Goal: Task Accomplishment & Management: Complete application form

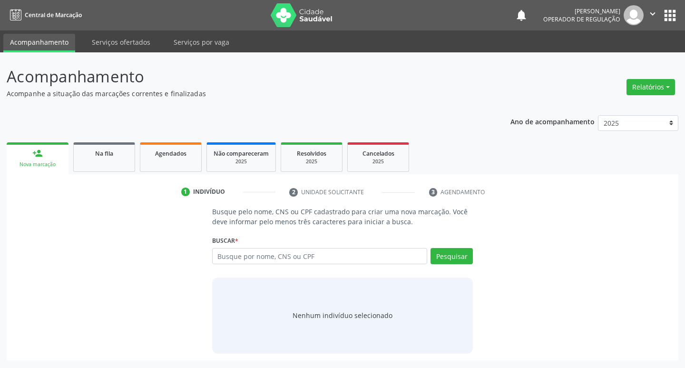
click at [251, 256] on input "text" at bounding box center [319, 256] width 215 height 16
click at [268, 249] on input "text" at bounding box center [319, 256] width 215 height 16
type input "700007523085002"
click at [457, 255] on button "Pesquisar" at bounding box center [452, 256] width 42 height 16
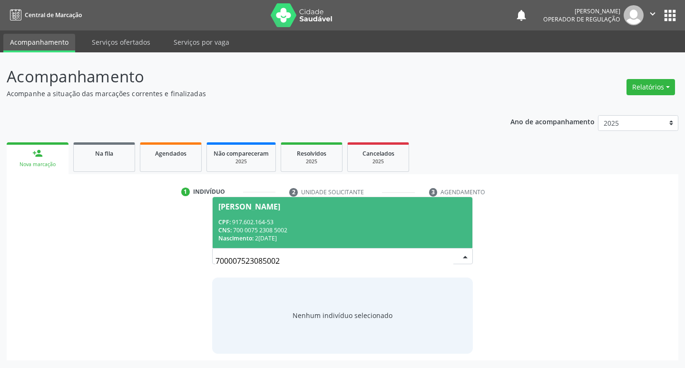
click at [298, 222] on div "CPF: 917.602.164-53" at bounding box center [342, 222] width 249 height 8
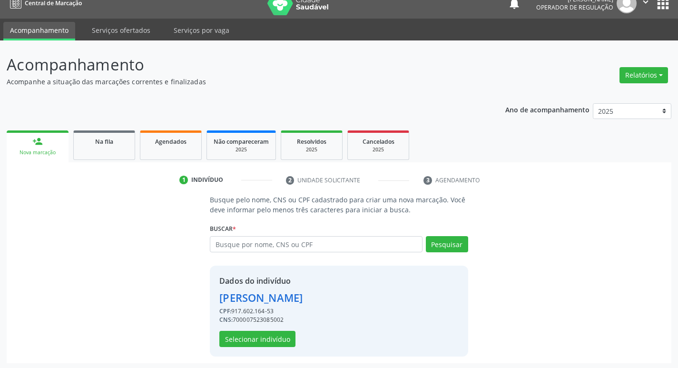
scroll to position [14, 0]
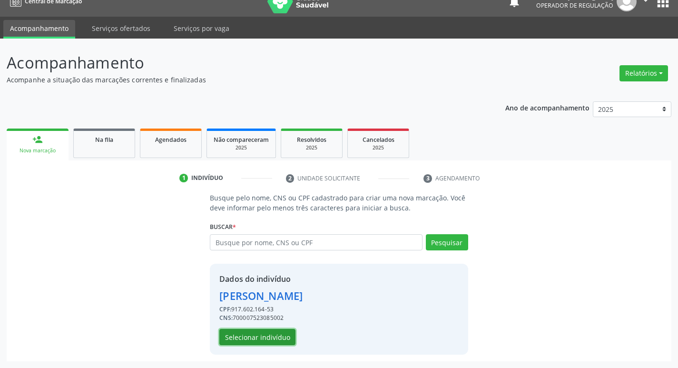
click at [266, 333] on button "Selecionar indivíduo" at bounding box center [257, 337] width 76 height 16
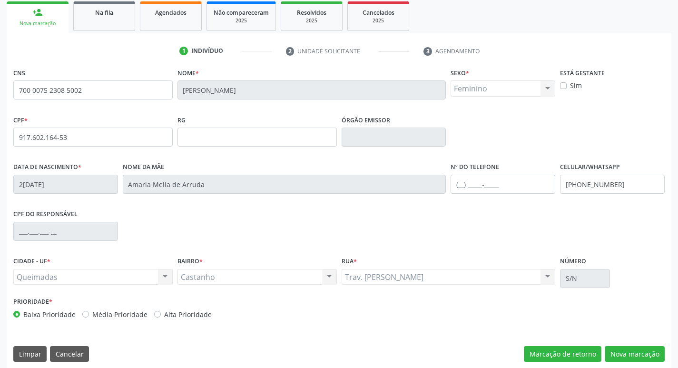
scroll to position [148, 0]
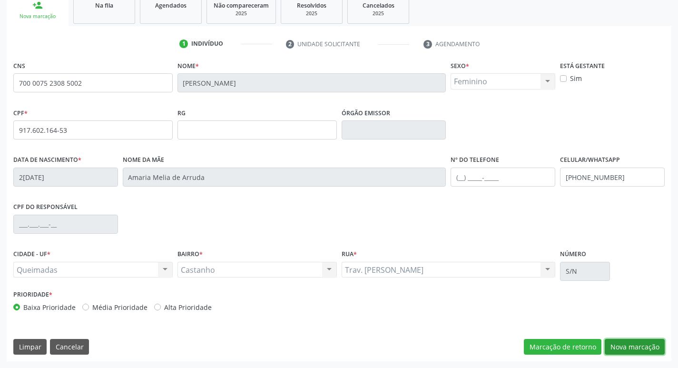
click at [628, 347] on button "Nova marcação" at bounding box center [635, 347] width 60 height 16
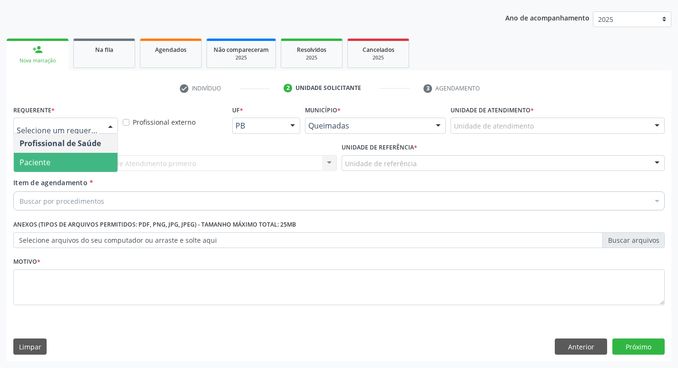
click at [53, 167] on span "Paciente" at bounding box center [66, 162] width 104 height 19
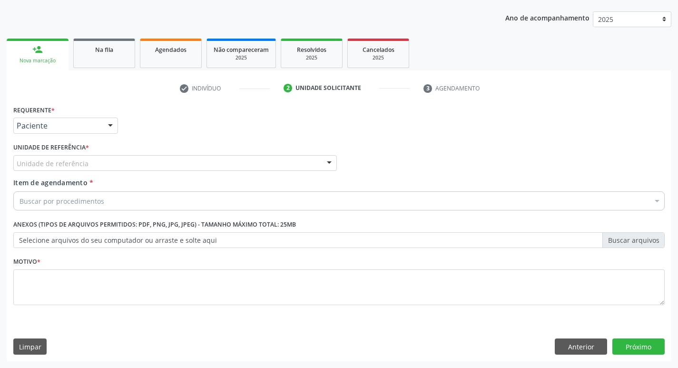
click at [89, 157] on div "Unidade de referência" at bounding box center [174, 163] width 323 height 16
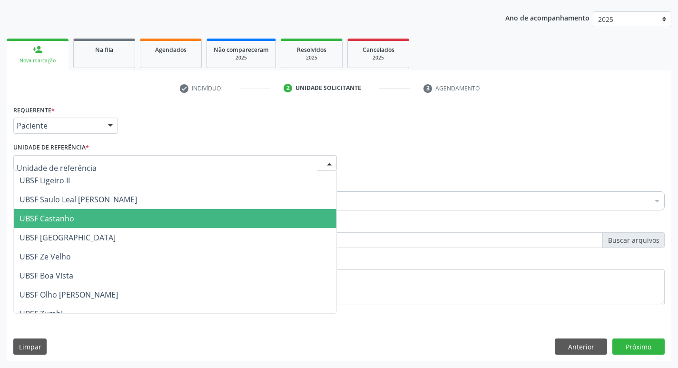
click at [78, 221] on span "UBSF Castanho" at bounding box center [175, 218] width 323 height 19
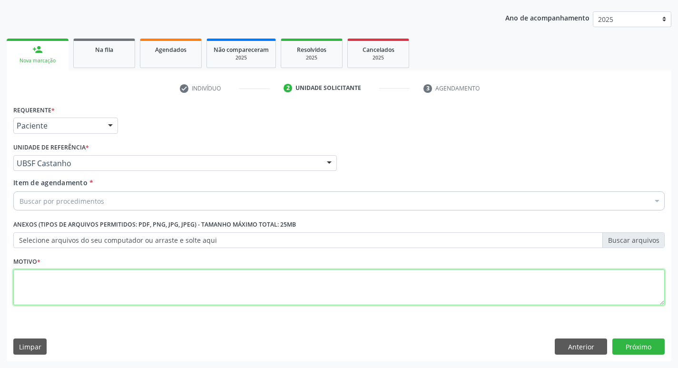
drag, startPoint x: 85, startPoint y: 288, endPoint x: 50, endPoint y: 266, distance: 41.2
click at [56, 272] on textarea at bounding box center [338, 287] width 651 height 36
type textarea "AVALIACAO"
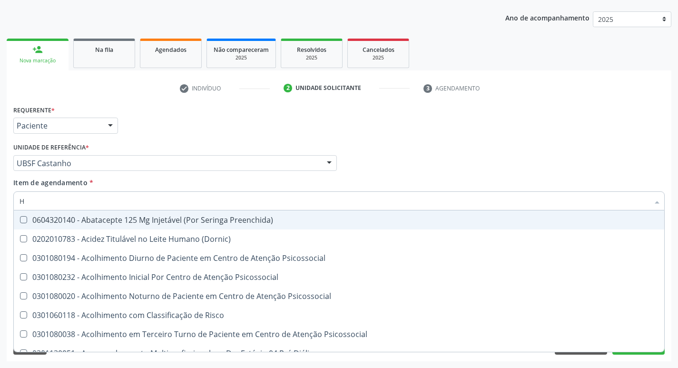
type input "HEMOGLOBINA G"
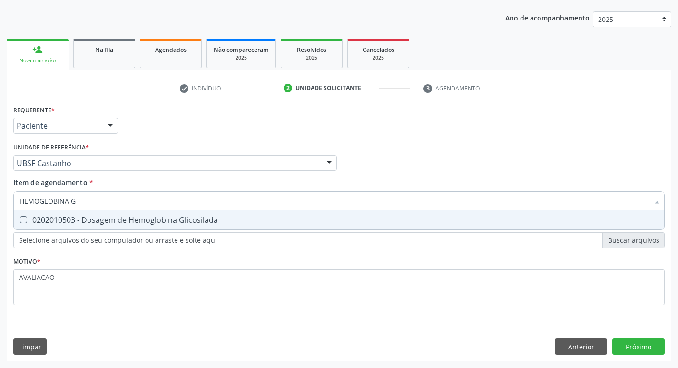
click at [89, 219] on div "0202010503 - Dosagem de Hemoglobina Glicosilada" at bounding box center [339, 220] width 639 height 8
checkbox Glicosilada "true"
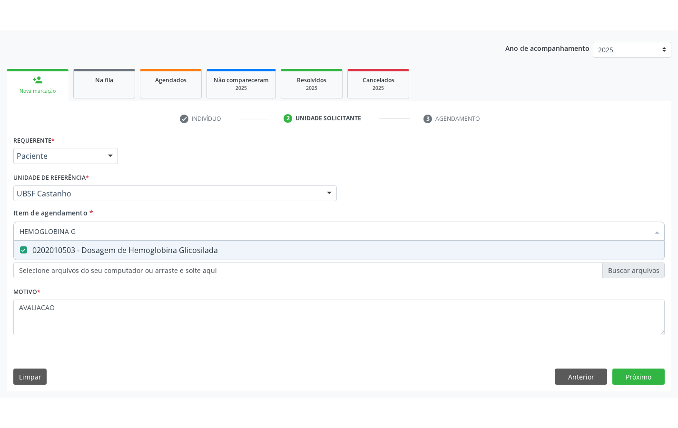
scroll to position [43, 0]
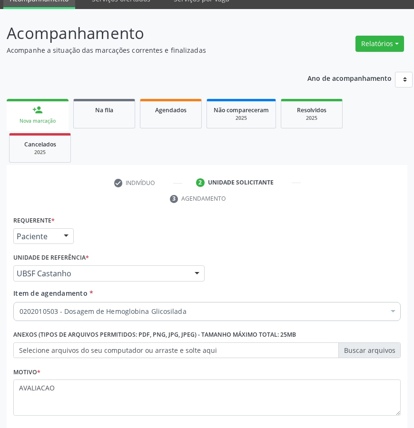
click at [209, 239] on div "Requerente * Paciente Profissional de Saúde Paciente Nenhum resultado encontrad…" at bounding box center [207, 232] width 392 height 37
click at [333, 223] on div "Requerente * Paciente Profissional de Saúde Paciente Nenhum resultado encontrad…" at bounding box center [207, 232] width 392 height 37
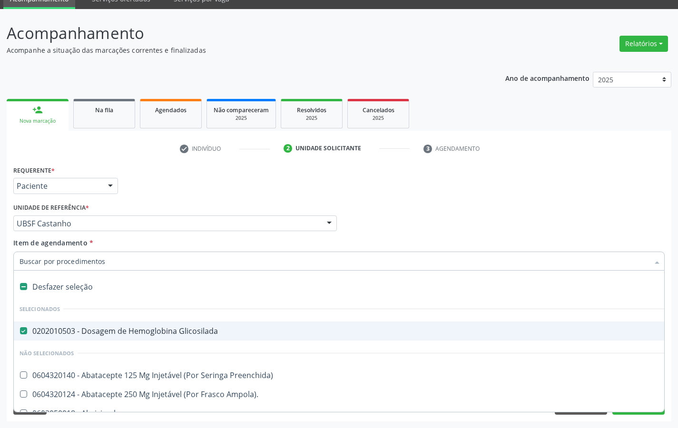
type input "G"
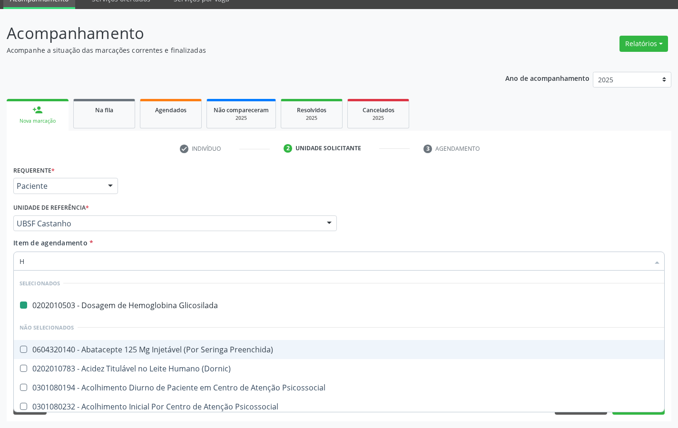
type input "HEMOGR"
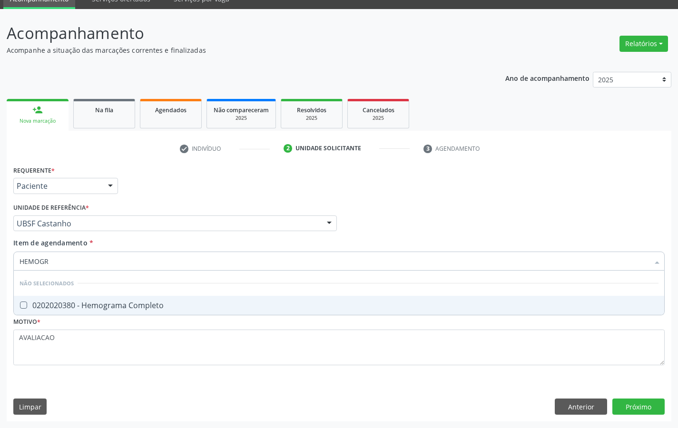
click at [136, 307] on div "0202020380 - Hemograma Completo" at bounding box center [339, 306] width 639 height 8
checkbox Completo "true"
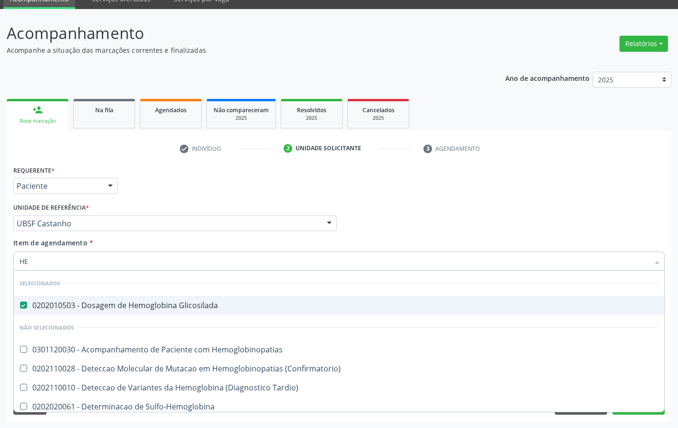
type input "H"
checkbox Completo "false"
type input "COL"
checkbox Glicosilada "false"
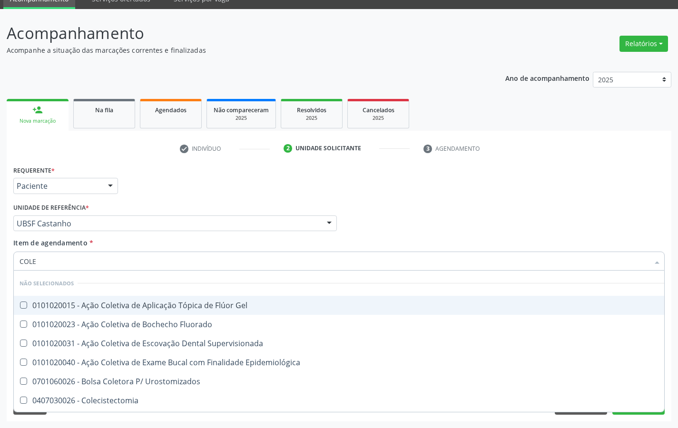
type input "COLES"
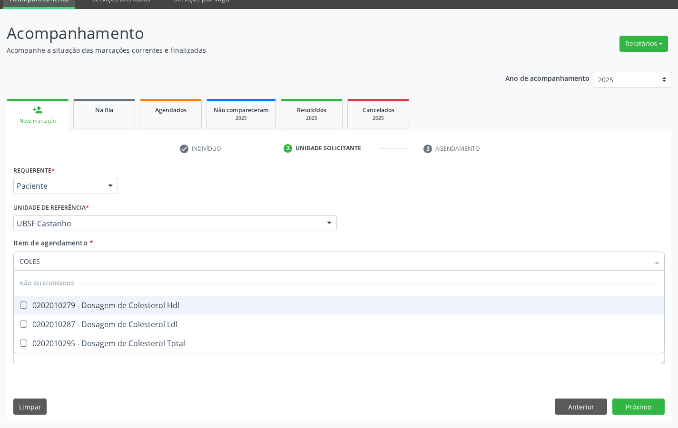
click at [136, 307] on div "0202010279 - Dosagem de Colesterol Hdl" at bounding box center [339, 306] width 639 height 8
checkbox Hdl "true"
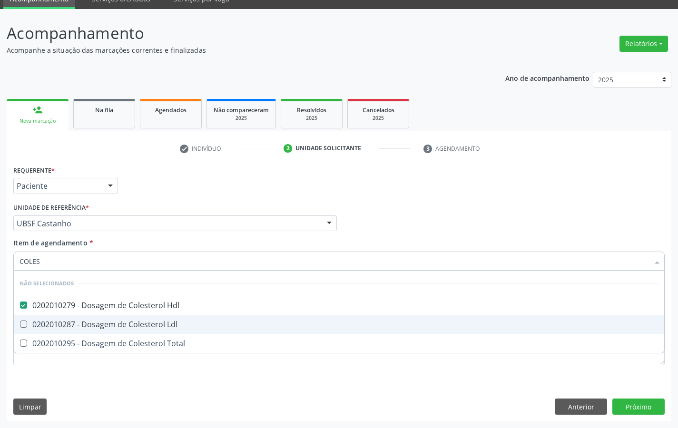
click at [134, 322] on div "0202010287 - Dosagem de Colesterol Ldl" at bounding box center [339, 325] width 639 height 8
checkbox Ldl "true"
type input "COLE"
checkbox Hdl "false"
checkbox Ldl "false"
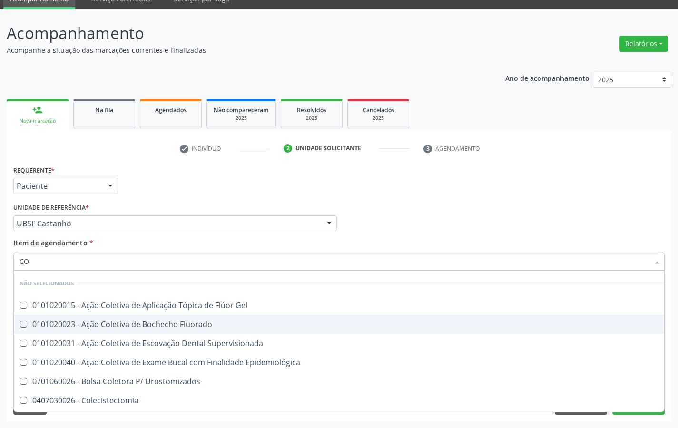
type input "C"
checkbox Gel "true"
checkbox Hdl "false"
checkbox Ldl "false"
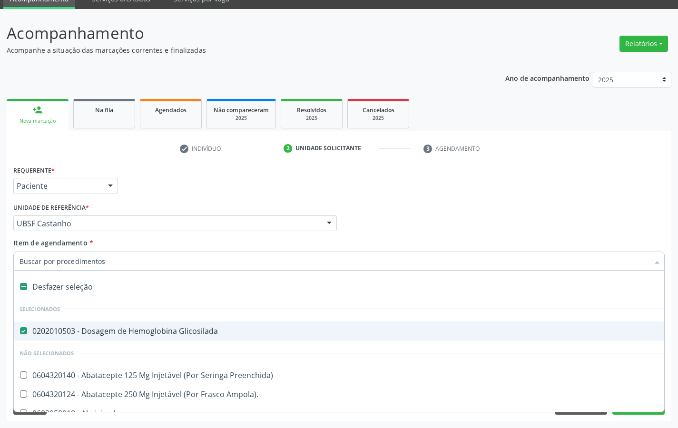
type input "T"
checkbox Glicosilada "false"
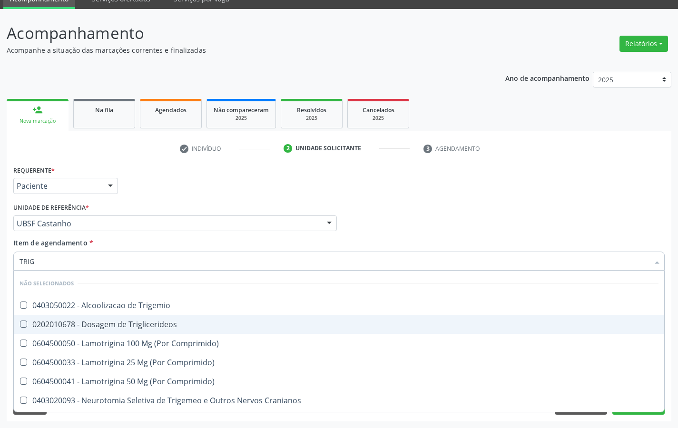
type input "TRIGL"
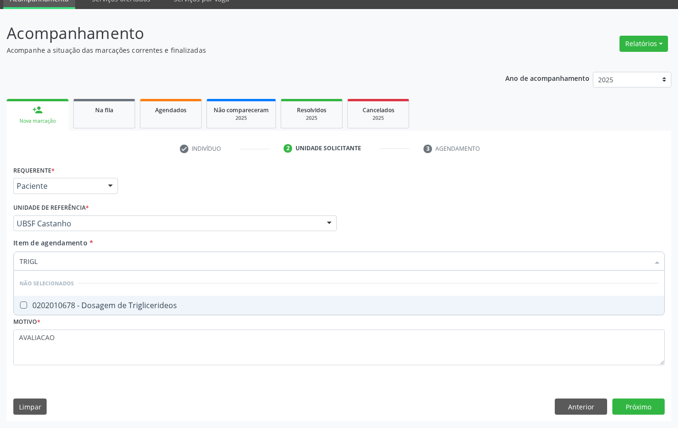
click at [114, 308] on div "0202010678 - Dosagem de Triglicerideos" at bounding box center [339, 306] width 639 height 8
checkbox Triglicerideos "true"
type input "TRIG"
checkbox Triglicerideos "false"
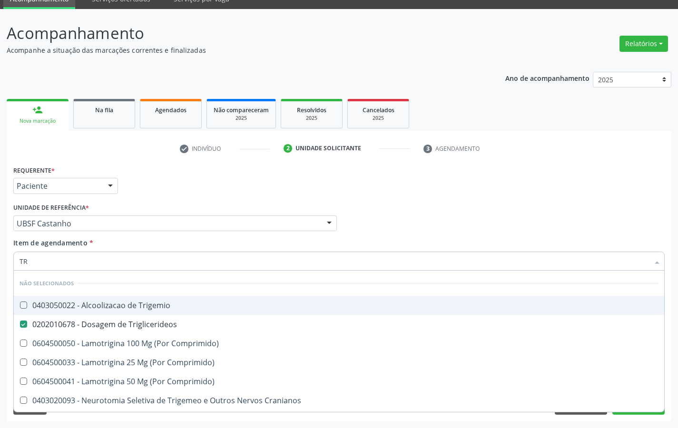
type input "T"
checkbox Trigemio "true"
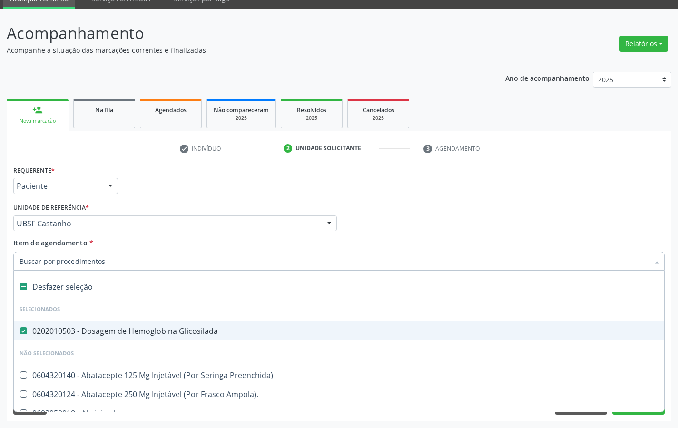
type input "G"
checkbox Comprimido\) "true"
checkbox Sanitária "true"
checkbox \(Ventriculografia\) "true"
checkbox Adolescente\) "true"
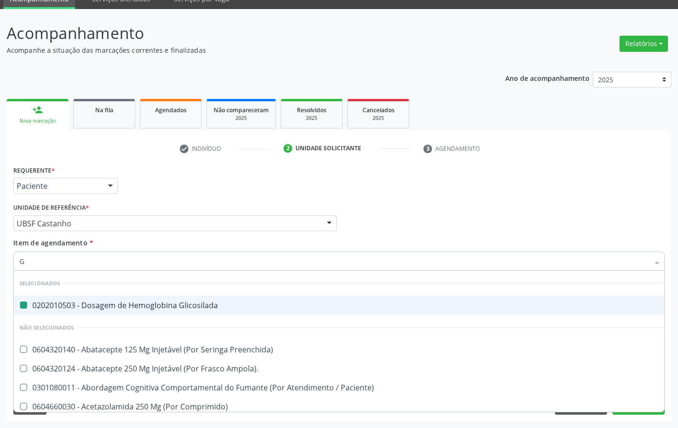
type input "GLICOSE"
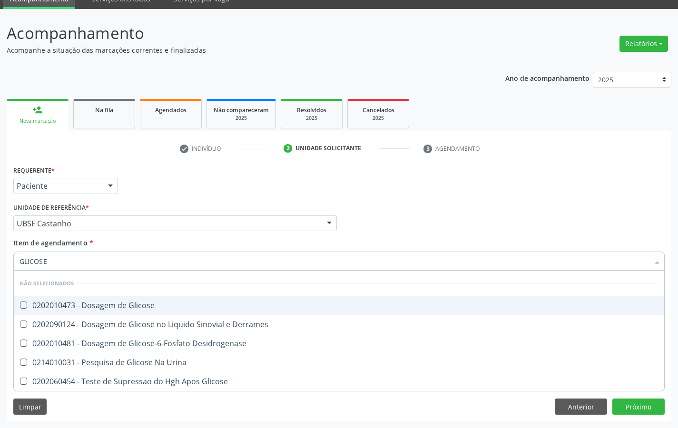
drag, startPoint x: 139, startPoint y: 285, endPoint x: 146, endPoint y: 300, distance: 16.0
click at [140, 285] on li "Não selecionados" at bounding box center [339, 283] width 650 height 25
click at [148, 304] on div "0202010473 - Dosagem de Glicose" at bounding box center [339, 306] width 639 height 8
checkbox Glicose "true"
type input "GLICOS"
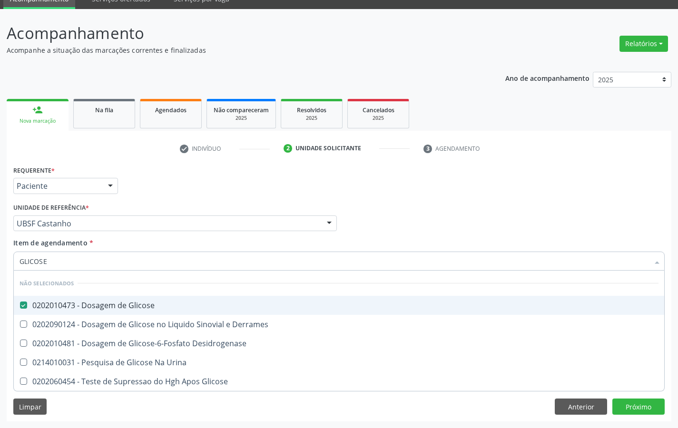
checkbox Urina "true"
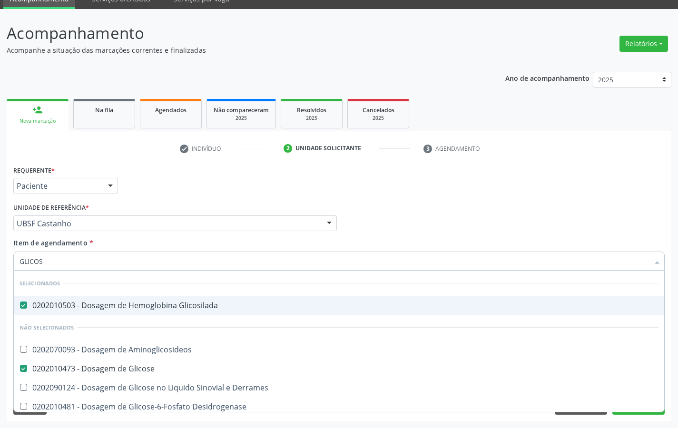
type input "GLICO"
checkbox Glicose "false"
checkbox Derrames "true"
type input "GLI"
checkbox Derrames "false"
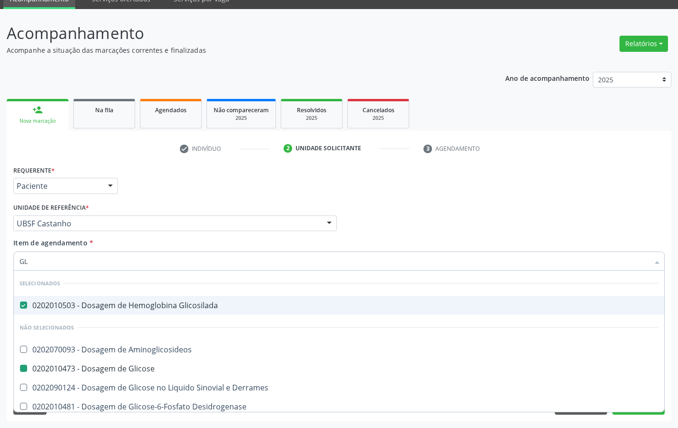
type input "G"
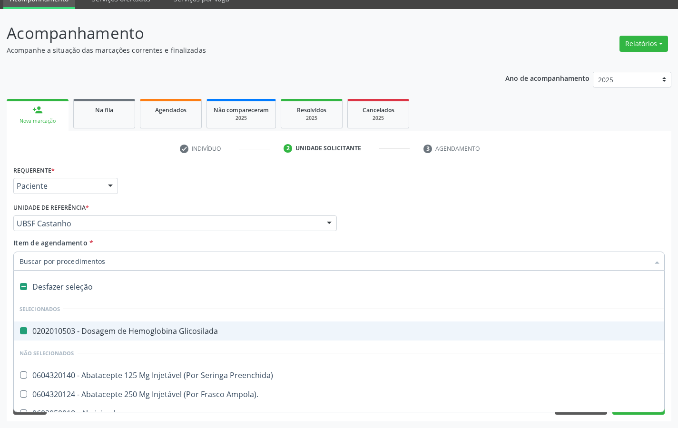
type input "T"
checkbox Glicosilada "false"
type input "TG"
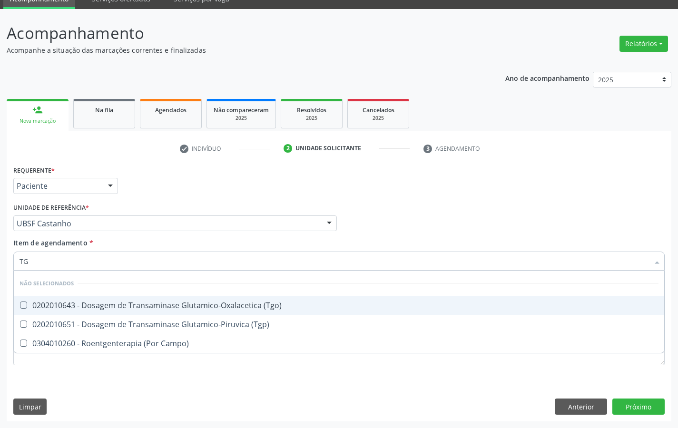
click at [148, 304] on div "0202010643 - Dosagem de Transaminase Glutamico-Oxalacetica (Tgo)" at bounding box center [339, 306] width 639 height 8
checkbox \(Tgo\) "true"
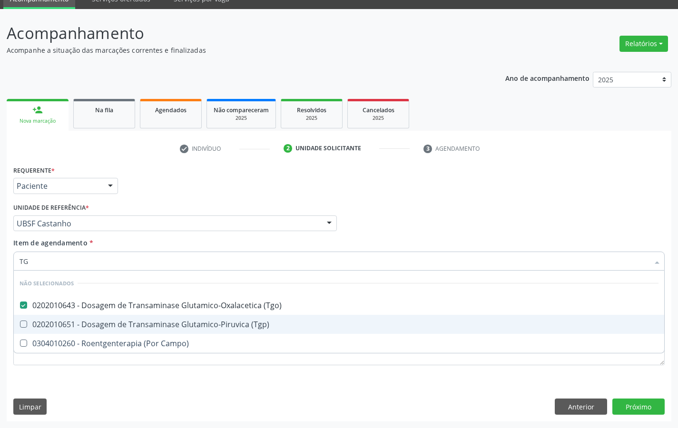
click at [163, 323] on div "0202010651 - Dosagem de Transaminase Glutamico-Piruvica (Tgp)" at bounding box center [339, 325] width 639 height 8
checkbox \(Tgp\) "true"
type input "T"
checkbox \(Tgo\) "false"
checkbox \(Tgp\) "false"
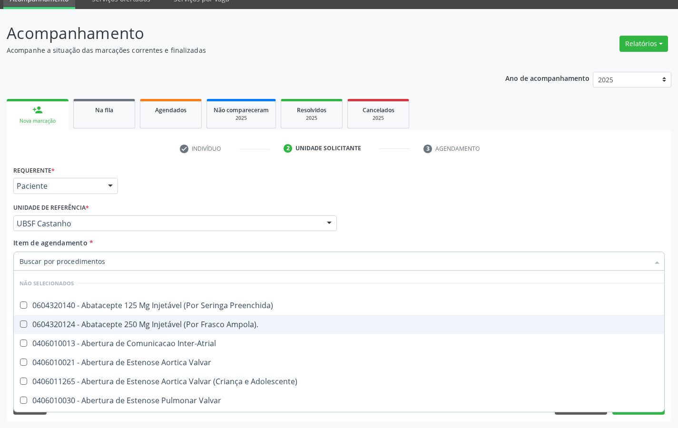
checkbox Preenchida\) "true"
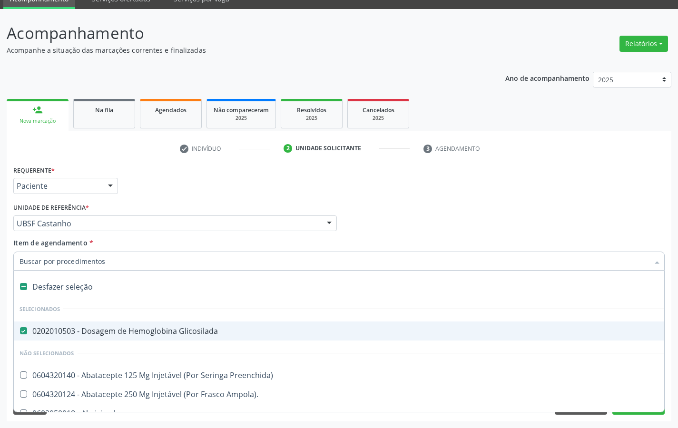
type input "U"
checkbox Glicosilada "false"
checkbox Transplante "true"
checkbox Placentario "true"
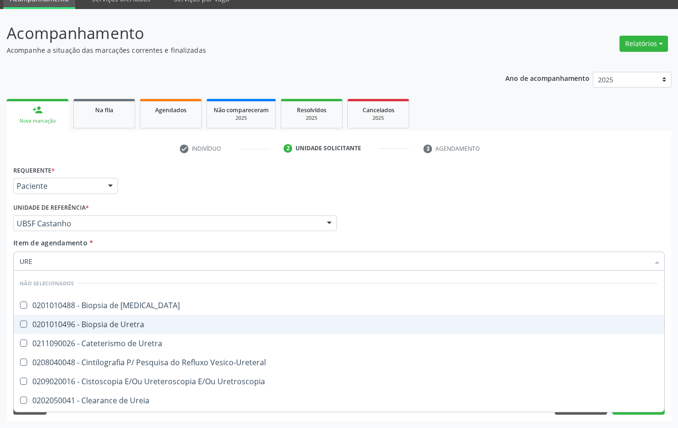
type input "UREI"
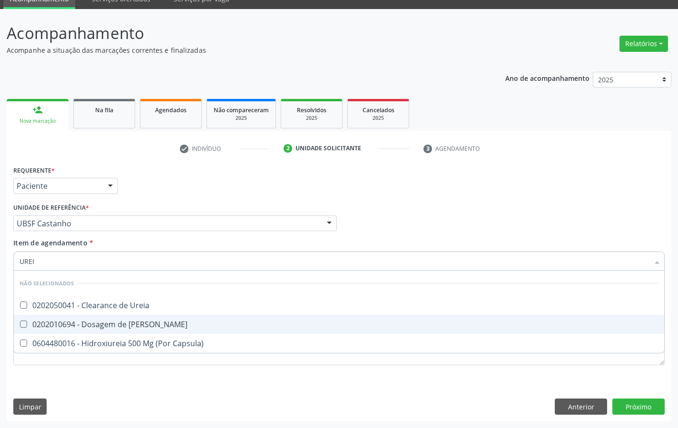
click at [163, 323] on div "0202010694 - Dosagem de [PERSON_NAME]" at bounding box center [339, 325] width 639 height 8
checkbox Ureia "true"
type input "URE"
checkbox Ureia "false"
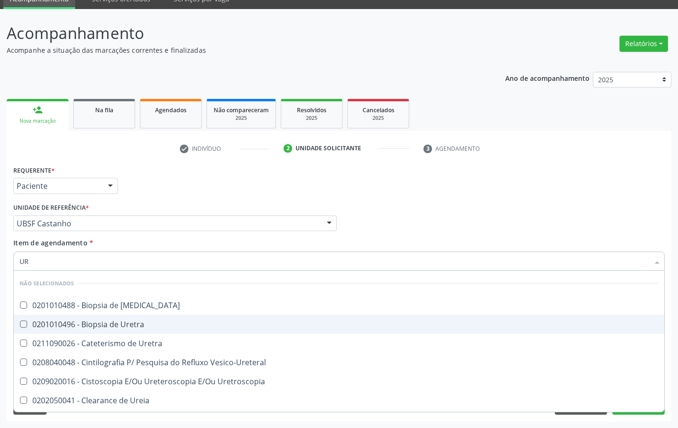
type input "U"
checkbox Ureter "true"
checkbox Ureia "false"
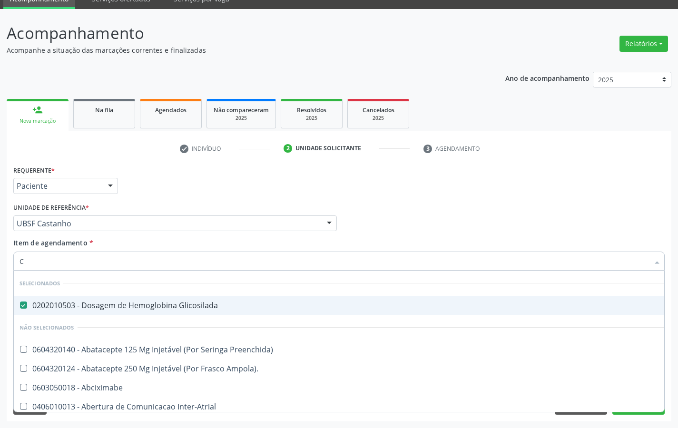
type input "CR"
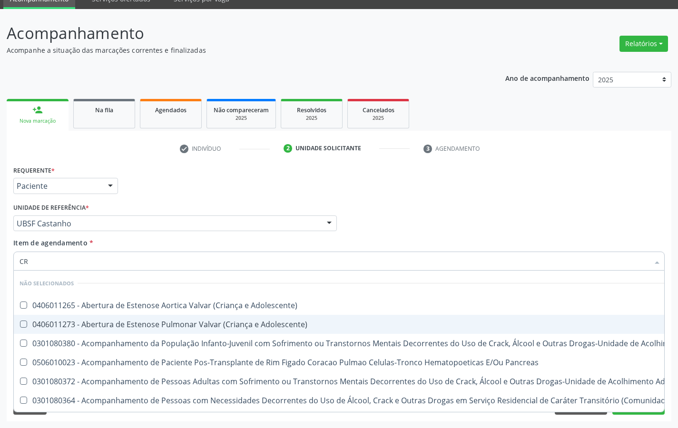
checkbox Adolescente\) "false"
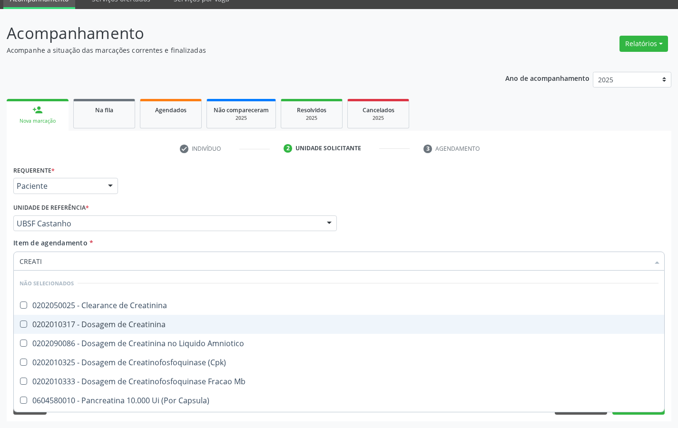
type input "CREATIN"
click at [163, 323] on div "0202010317 - Dosagem de Creatinina" at bounding box center [339, 325] width 639 height 8
checkbox Creatinina "true"
type input "CREAT"
checkbox Amniotico "true"
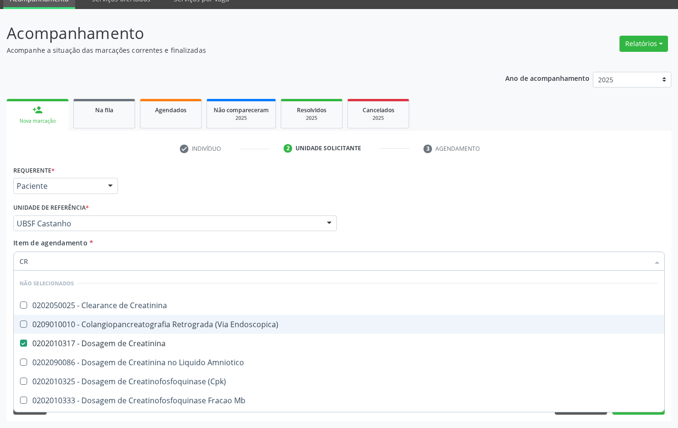
type input "C"
checkbox Creatinina "true"
checkbox Creatinina "false"
checkbox \(Cpk\) "false"
checkbox Oncologia "false"
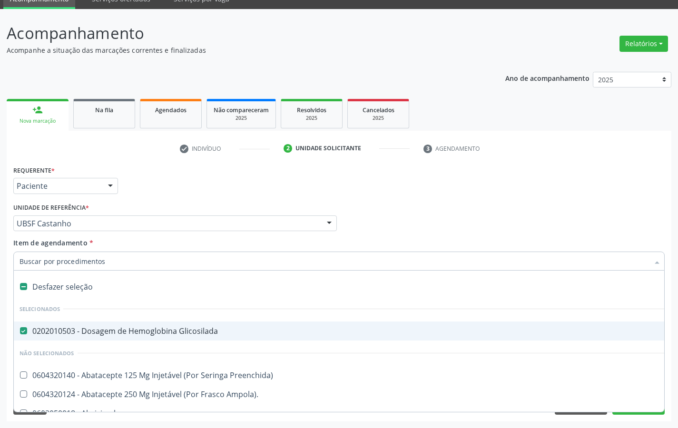
type input "T"
checkbox Glicosilada "false"
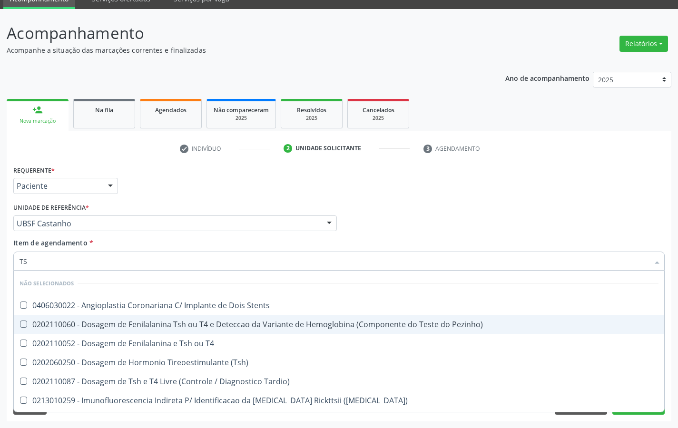
type input "TSH"
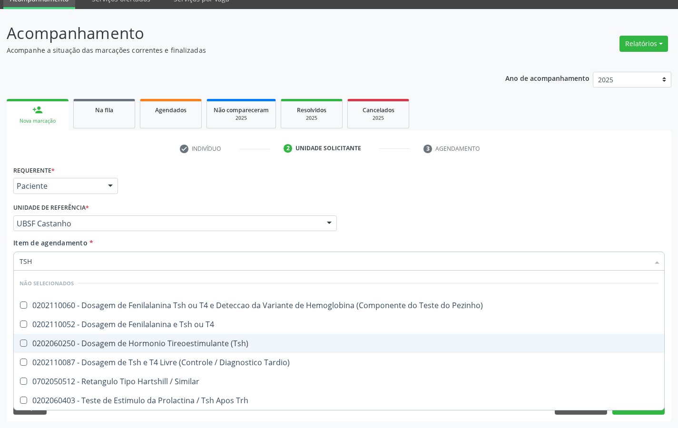
click at [200, 340] on div "0202060250 - Dosagem de Hormonio Tireoestimulante (Tsh)" at bounding box center [339, 344] width 639 height 8
checkbox \(Tsh\) "true"
type input "TS"
checkbox \(Tsh\) "false"
checkbox Tardio\) "true"
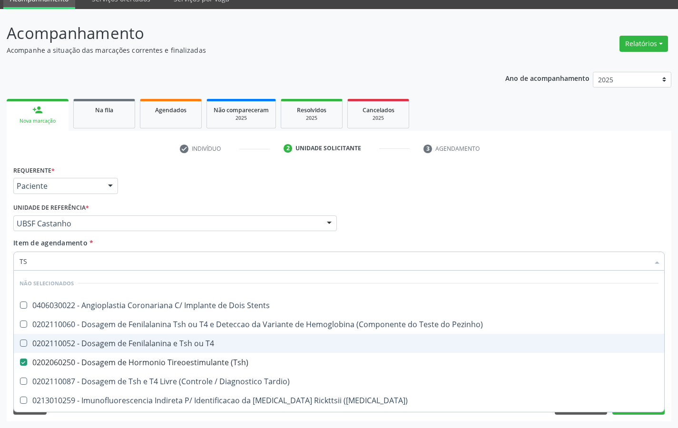
type input "T"
checkbox \(Tsh\) "false"
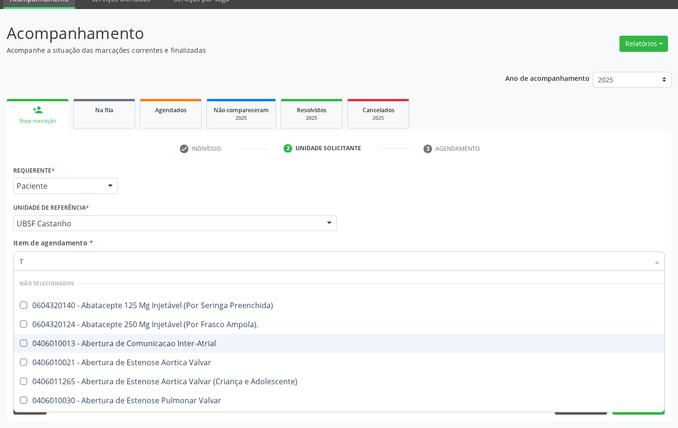
type input "T4"
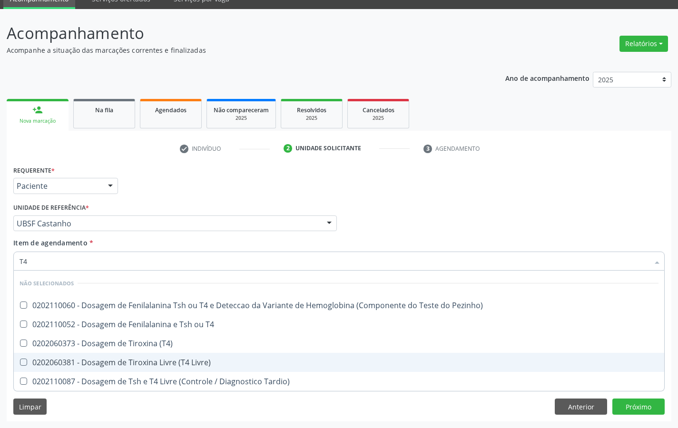
click at [153, 359] on div "0202060381 - Dosagem de Tiroxina Livre (T4 Livre)" at bounding box center [339, 363] width 639 height 8
checkbox Livre\) "true"
type input "T"
checkbox Livre\) "false"
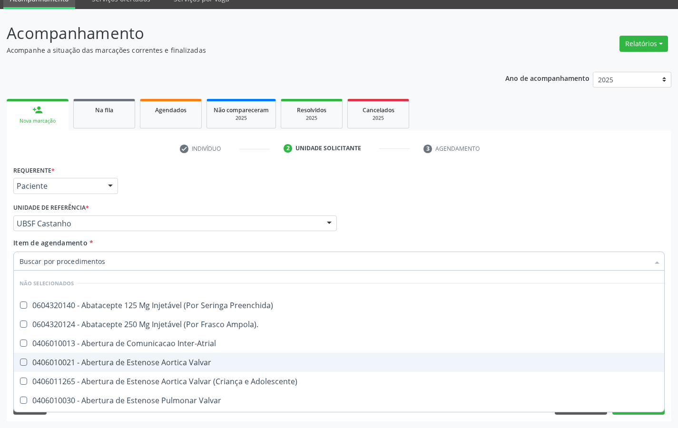
checkbox Preenchida\) "true"
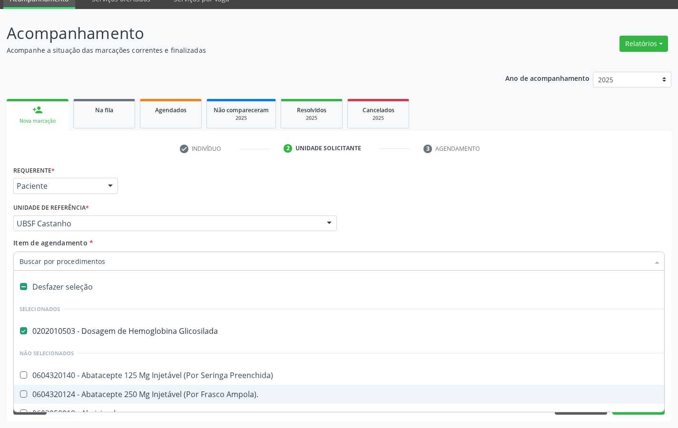
type input "2"
checkbox Monopolar "true"
checkbox Quadril "true"
checkbox Biologica "true"
checkbox Vagina "true"
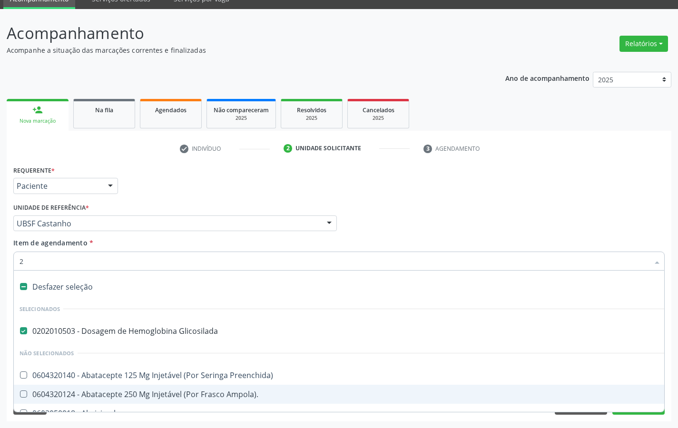
checkbox Especializada "true"
checkbox Epispadia "true"
checkbox Anos\) "true"
checkbox Congenita "true"
checkbox Supra-Aortica "true"
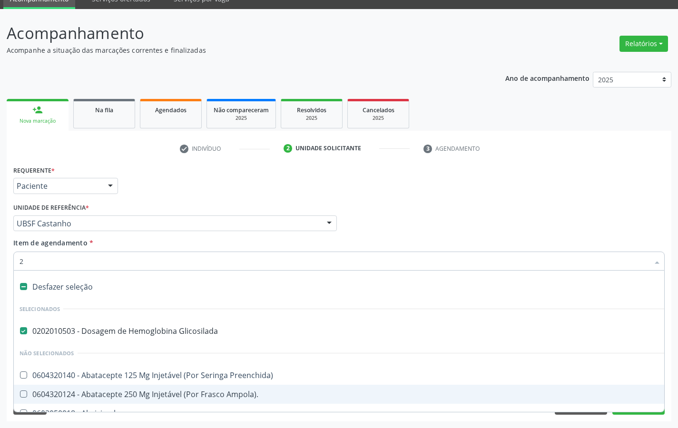
checkbox Tempo\) "true"
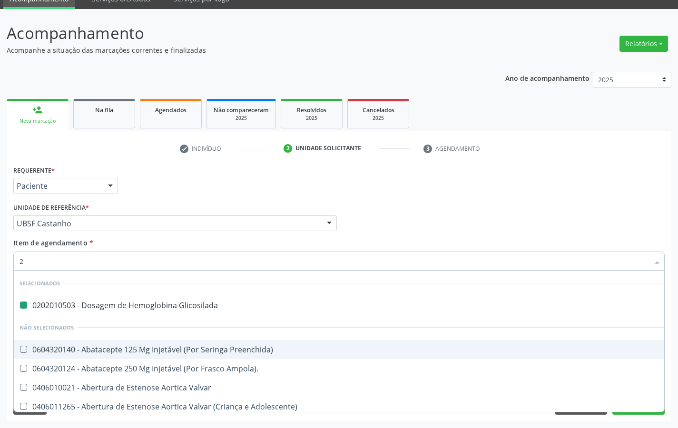
type input "20205001"
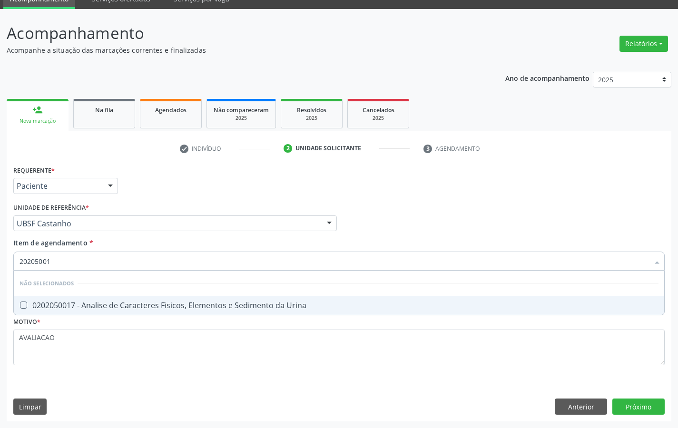
click at [113, 297] on span "0202050017 - Analise de Caracteres Fisicos, Elementos e Sedimento da Urina" at bounding box center [339, 305] width 650 height 19
checkbox Urina "true"
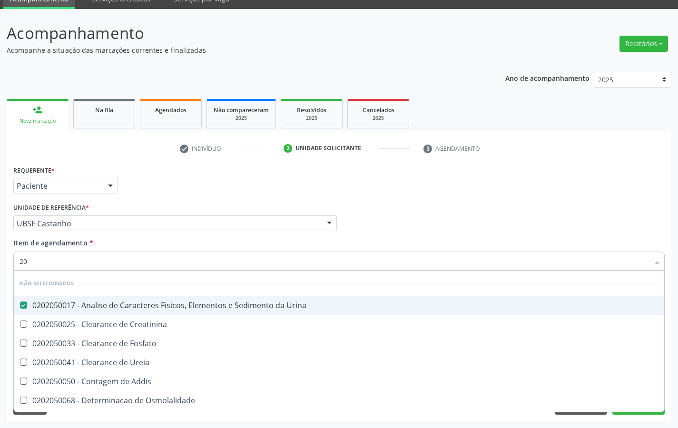
type input "2"
checkbox Osmolalidade "false"
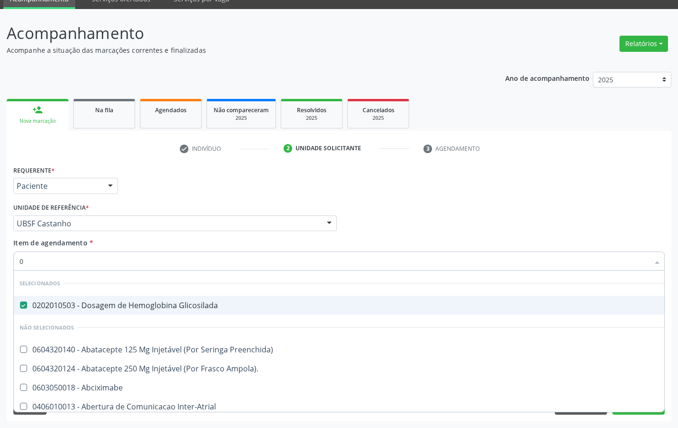
type input "02"
checkbox Psicossocial "true"
checkbox Urina "false"
checkbox Pancreas "true"
checkbox Paratireoides "true"
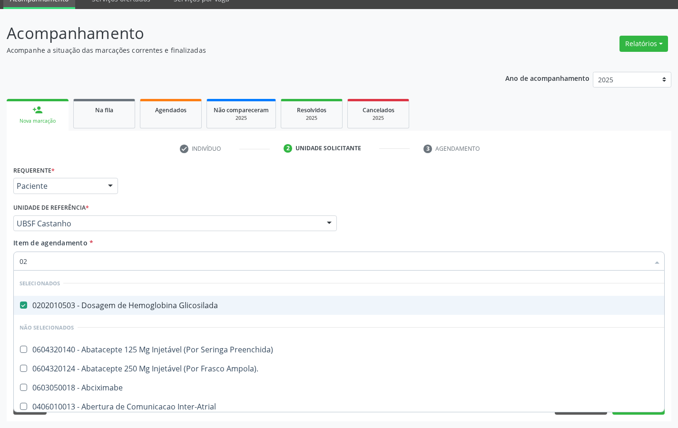
checkbox 67 "true"
checkbox Comprimido\) "true"
checkbox Embolizante "true"
checkbox Colpoperineocleise "true"
checkbox Posterior "true"
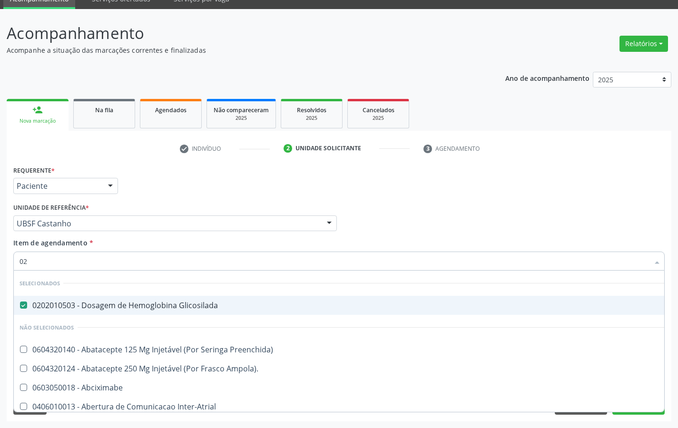
checkbox Colo "true"
checkbox Obstetrica "true"
checkbox Grama\) "true"
type input "020"
checkbox Frasco-Ampola\) "true"
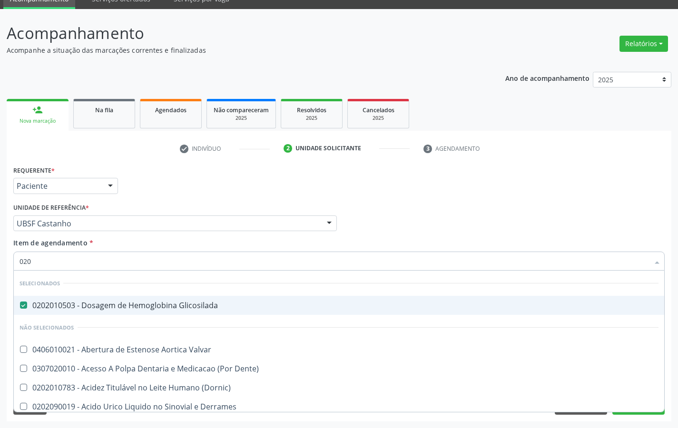
checkbox Urina "false"
checkbox \(Pos-Pasteurização\) "true"
checkbox Debridamento "true"
checkbox Dacriocistografia "true"
checkbox Osmolaridade "true"
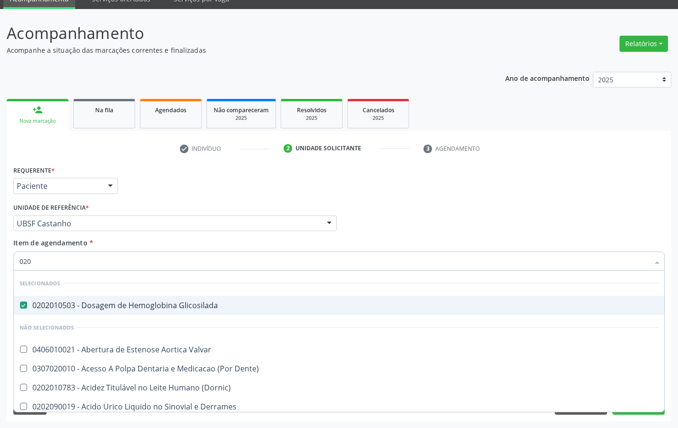
checkbox \(Tap\) "true"
checkbox 17-Alfa-Hidroxiprogesterona "true"
checkbox Totais "true"
checkbox 17-Hidroxicorticosteroides "true"
checkbox 5-Nucleotidase "true"
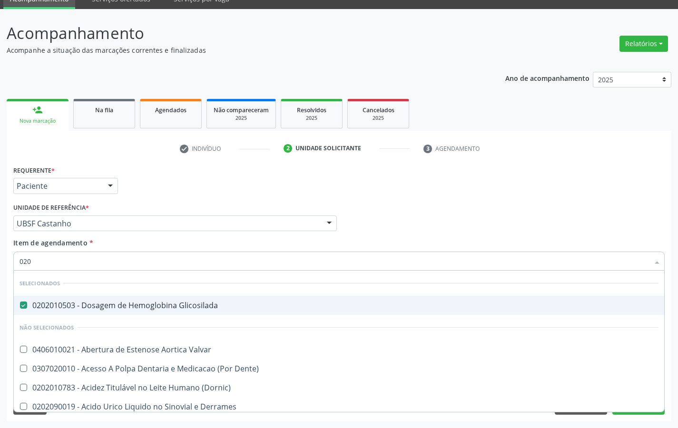
checkbox Mandelico "true"
checkbox Hdl "false"
checkbox Ldl "false"
checkbox Creatinina "false"
checkbox Glicose "false"
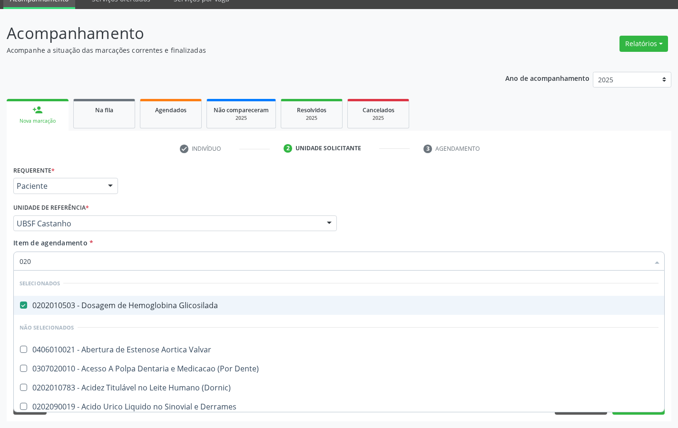
checkbox \(Tsh\) "false"
checkbox Livre\) "false"
checkbox \(Tgo\) "false"
checkbox \(Tgp\) "false"
checkbox Triglicerideos "false"
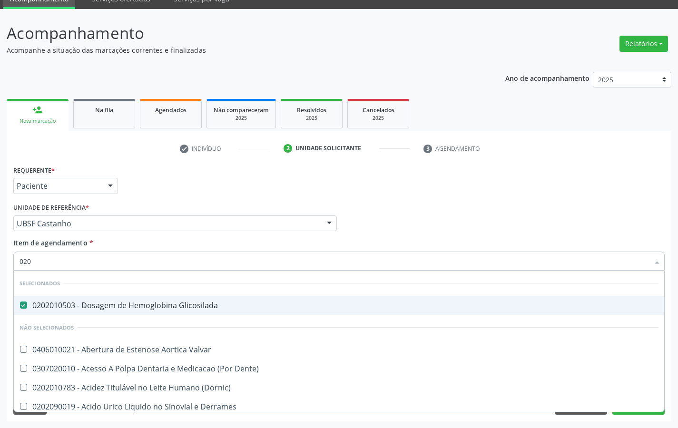
checkbox Ureia "false"
checkbox Eletro-Oculografia "true"
type input "0202"
checkbox Derrames "true"
checkbox Frasco-Ampola\) "false"
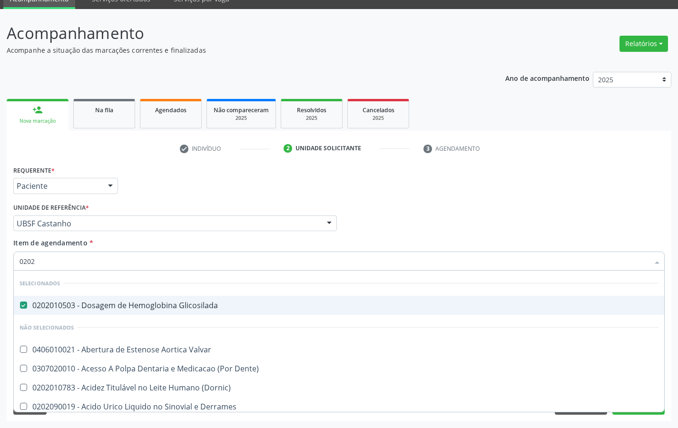
checkbox Sistêmicas "true"
checkbox Oncológica "true"
checkbox Sistêmicas "true"
checkbox Epidemiológica "true"
checkbox Olho "true"
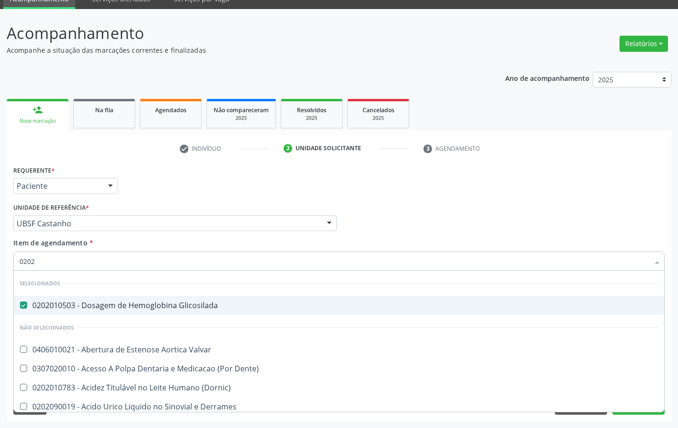
checkbox Ocular "true"
checkbox Ureter "true"
checkbox Uretra "true"
checkbox Mama "true"
checkbox Boca "true"
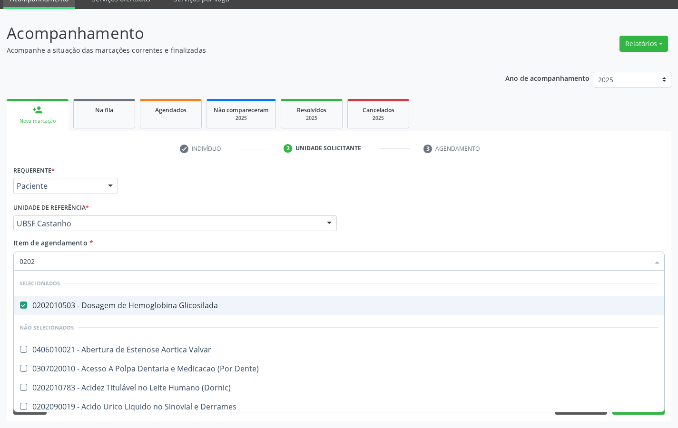
checkbox Venosa "true"
checkbox \(Pos-Pasteurização\) "false"
checkbox Debridamento "false"
checkbox Dacriocistografia "false"
type input "02020"
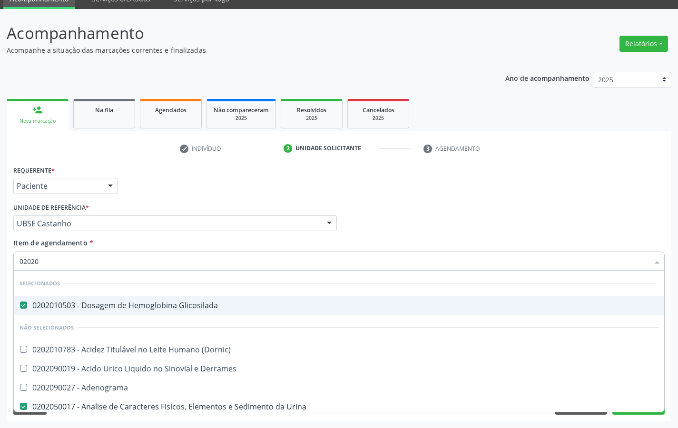
checkbox Barbituratos "true"
checkbox Benzodiazepinicos "true"
checkbox Calcitonina "true"
checkbox Hdl "false"
checkbox Ldl "false"
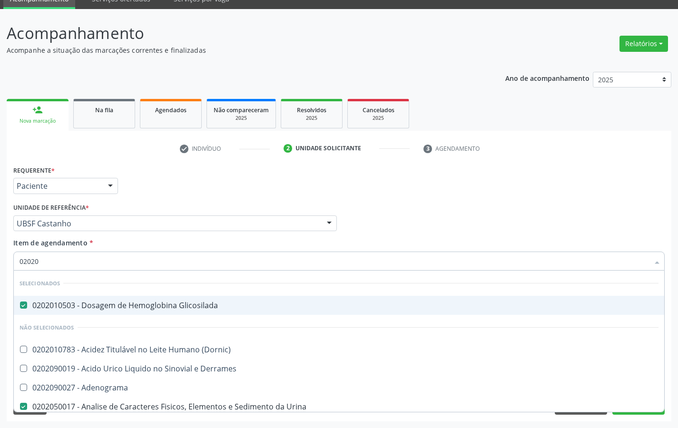
checkbox Creatinina "false"
checkbox Xiii "true"
checkbox Esperma "true"
checkbox Glicose "false"
checkbox \(Tsh\) "false"
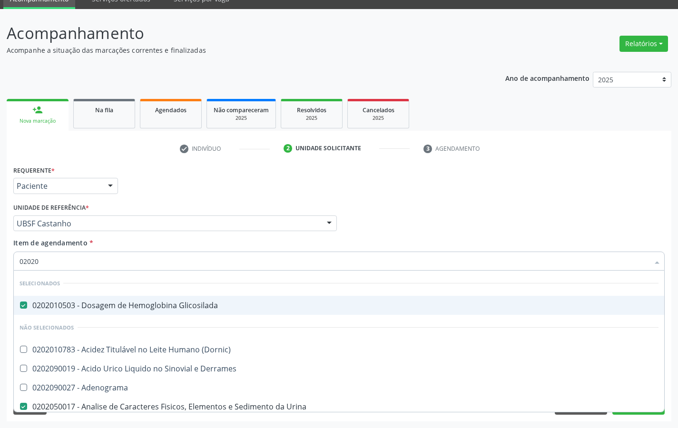
checkbox Potassio "true"
checkbox Progesterona "true"
checkbox Prolactina "true"
checkbox Horas\) "true"
checkbox Quinidina "true"
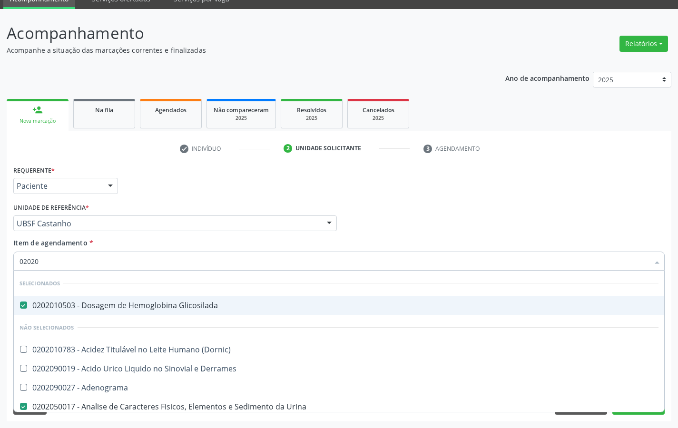
checkbox Livre\) "false"
checkbox \(Tgo\) "false"
checkbox \(Tgp\) "false"
checkbox Triglicerideos "false"
checkbox Ureia "false"
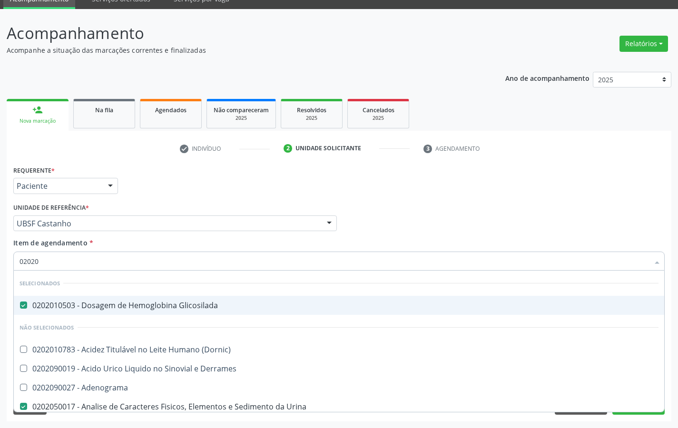
checkbox Zinco "true"
checkbox Completo "false"
type input "020208"
checkbox Glicosilada "false"
checkbox Urina "false"
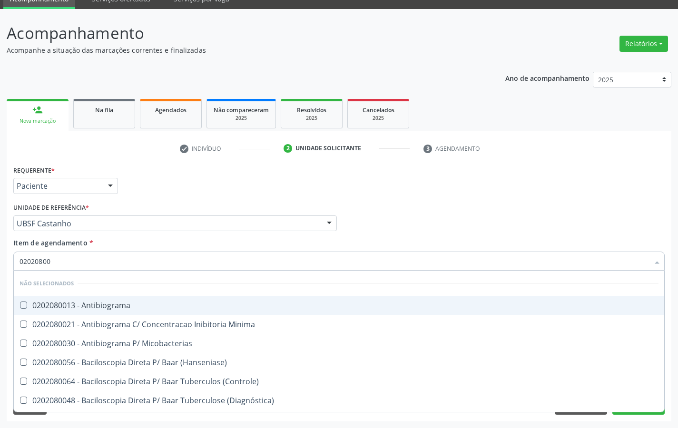
type input "020208008"
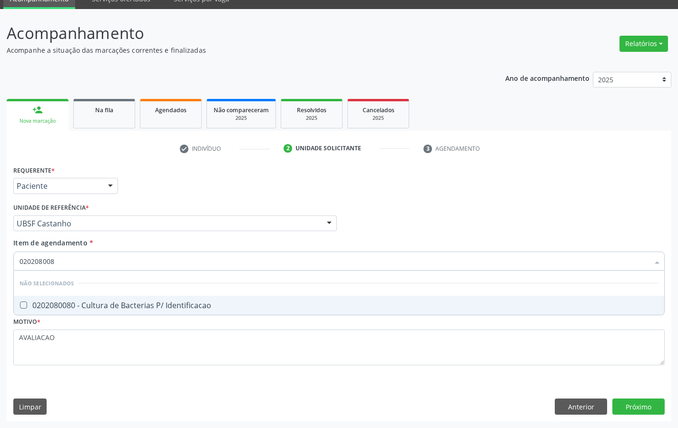
click at [119, 299] on span "0202080080 - Cultura de Bacterias P/ Identificacao" at bounding box center [339, 305] width 650 height 19
checkbox Identificacao "true"
type input "02020800"
checkbox Identificacao "false"
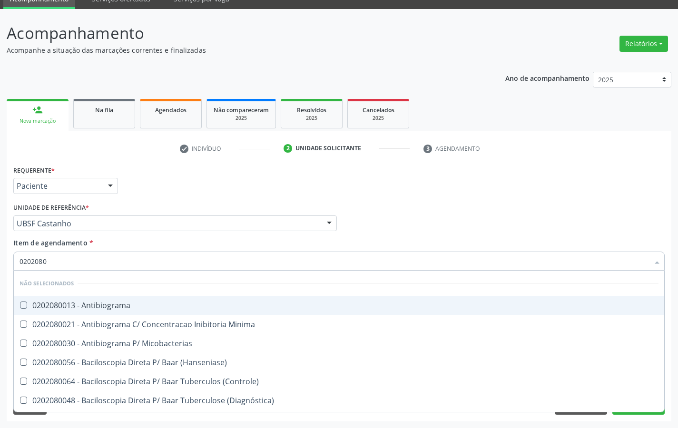
type input "020208"
checkbox Identificacao "false"
type input "0"
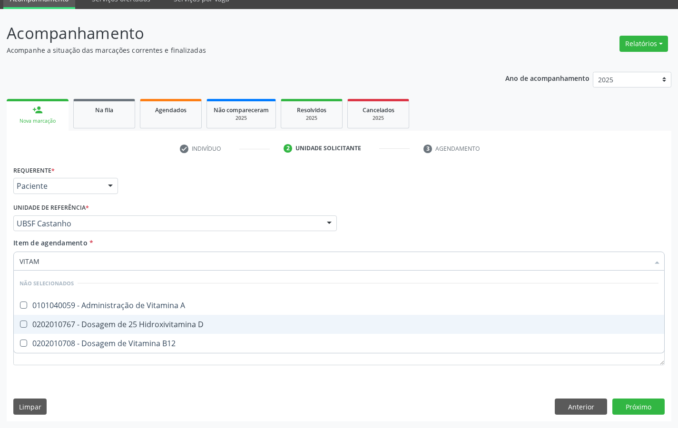
click at [146, 322] on div "0202010767 - Dosagem de 25 Hidroxivitamina D" at bounding box center [339, 325] width 639 height 8
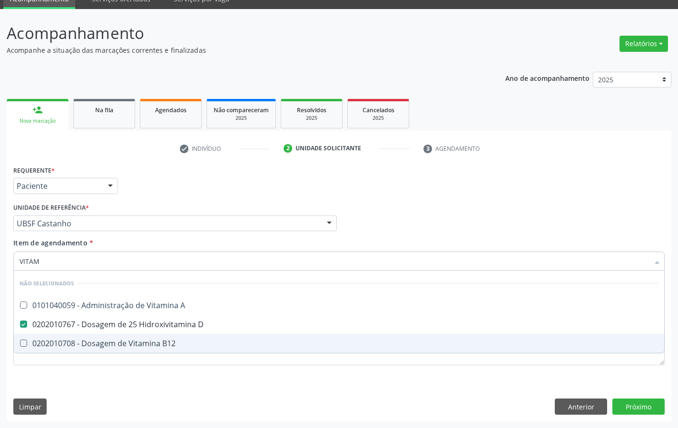
click at [147, 337] on span "0202010708 - Dosagem de Vitamina B12" at bounding box center [339, 343] width 650 height 19
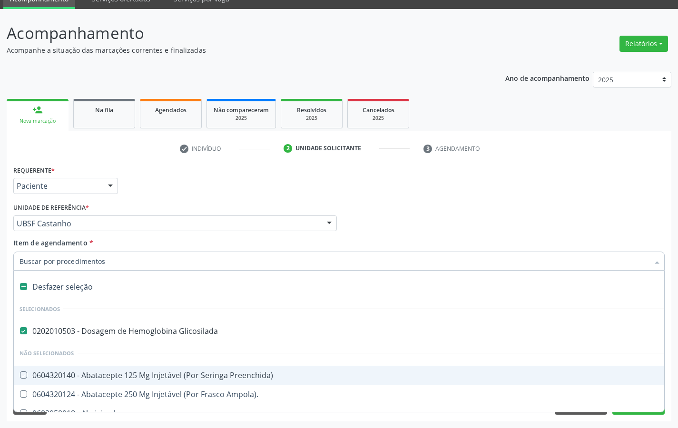
click at [503, 171] on div "Requerente * Paciente Profissional de Saúde Paciente Nenhum resultado encontrad…" at bounding box center [339, 181] width 656 height 37
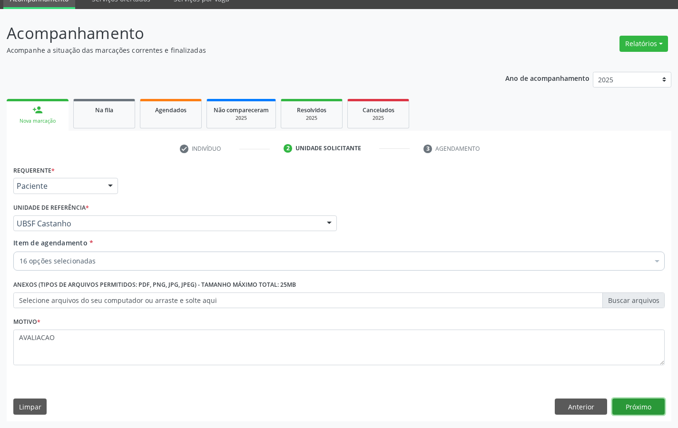
click at [633, 367] on button "Próximo" at bounding box center [638, 407] width 52 height 16
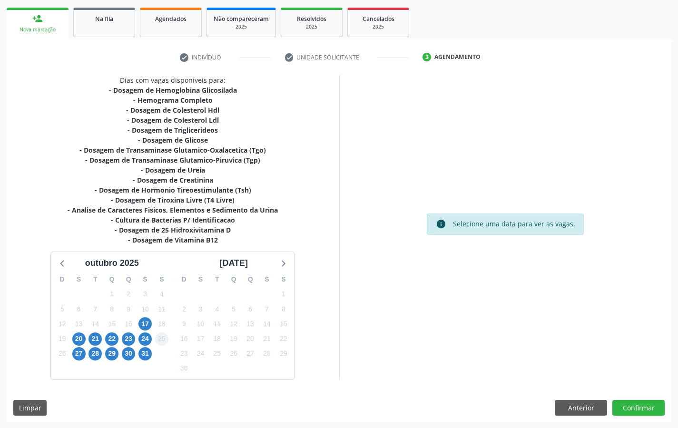
scroll to position [136, 0]
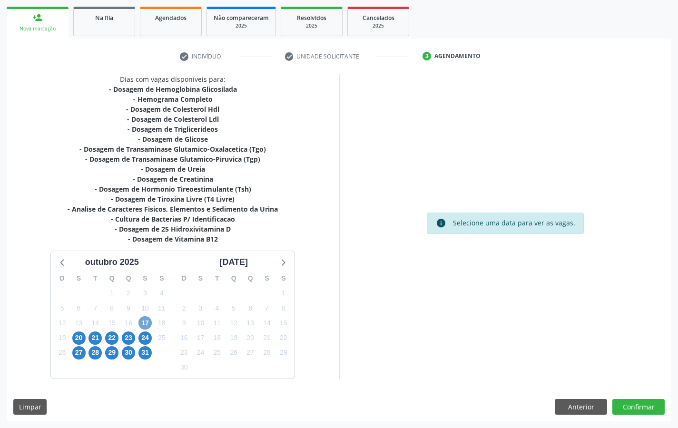
click at [144, 325] on span "17" at bounding box center [144, 322] width 13 height 13
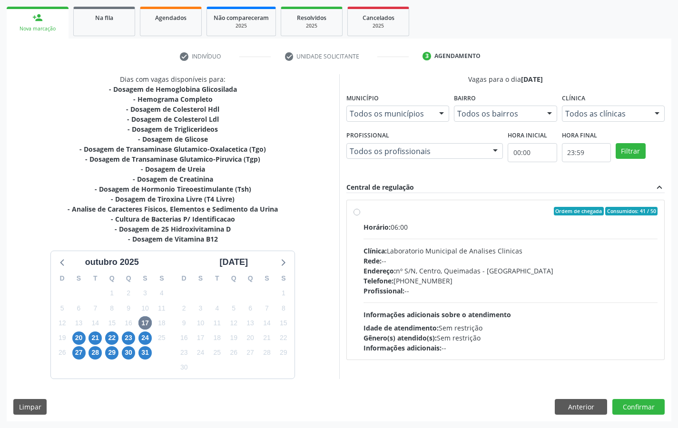
click at [519, 262] on div "Rede: --" at bounding box center [510, 261] width 294 height 10
click at [360, 215] on input "Ordem de chegada Consumidos: 41 / 50 Horário: 06:00 Clínica: Laboratorio Munici…" at bounding box center [356, 211] width 7 height 9
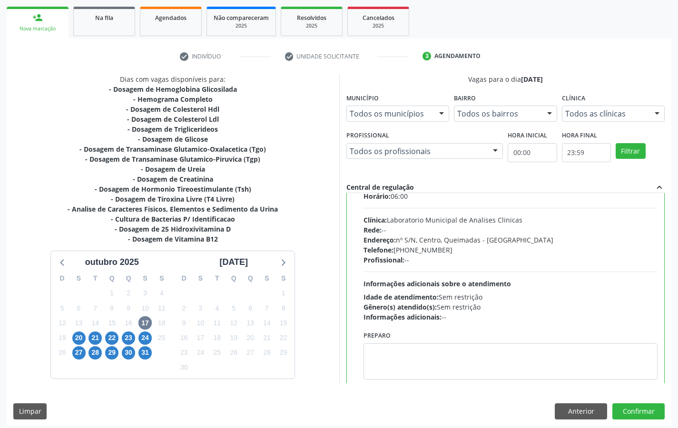
scroll to position [47, 0]
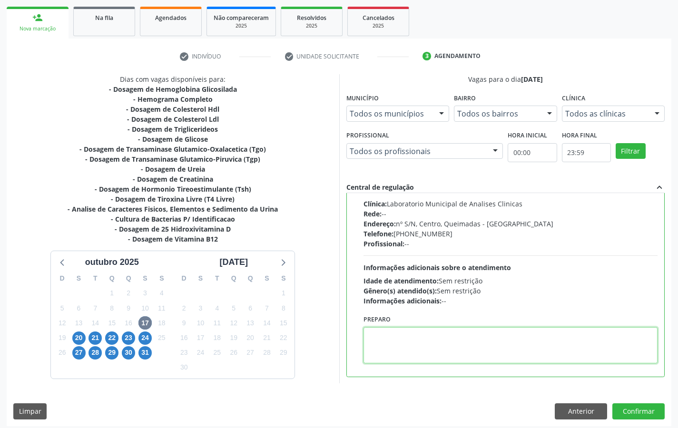
click at [399, 343] on textarea at bounding box center [510, 345] width 294 height 36
drag, startPoint x: 363, startPoint y: 333, endPoint x: 415, endPoint y: 337, distance: 51.5
click at [415, 337] on textarea "IR EM [GEOGRAPHIC_DATA]" at bounding box center [510, 345] width 294 height 36
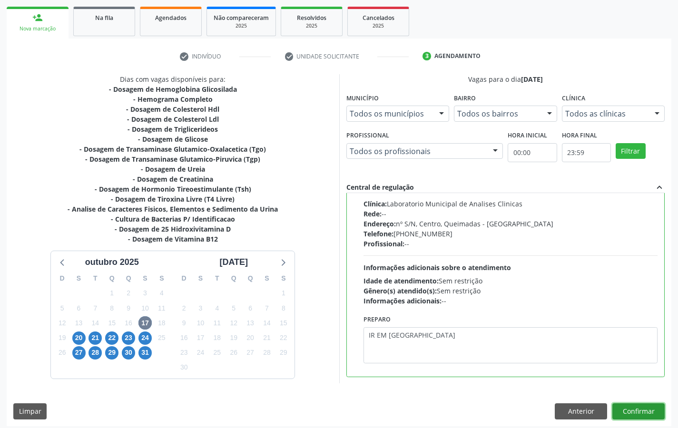
click at [632, 367] on button "Confirmar" at bounding box center [638, 411] width 52 height 16
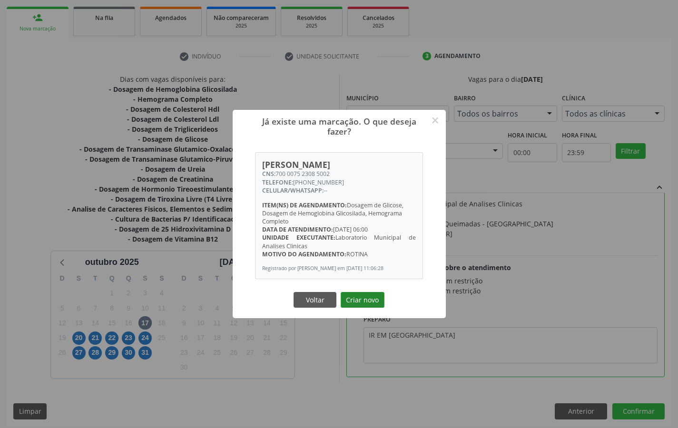
click at [365, 304] on button "Criar novo" at bounding box center [363, 300] width 44 height 16
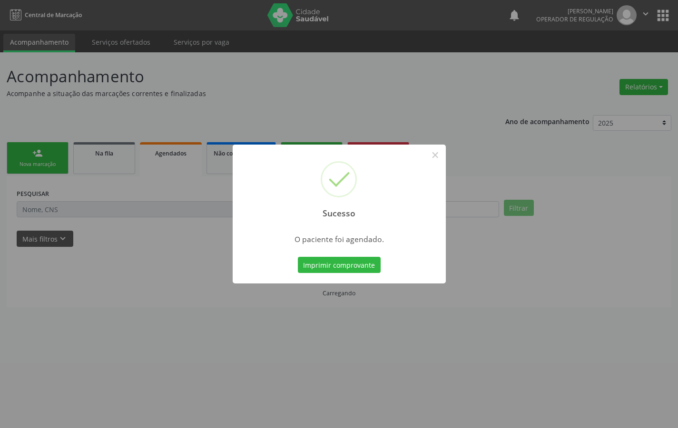
scroll to position [0, 0]
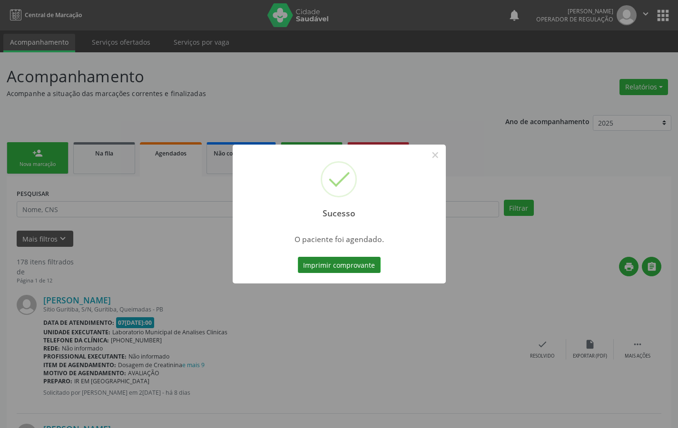
click at [362, 267] on button "Imprimir comprovante" at bounding box center [339, 265] width 83 height 16
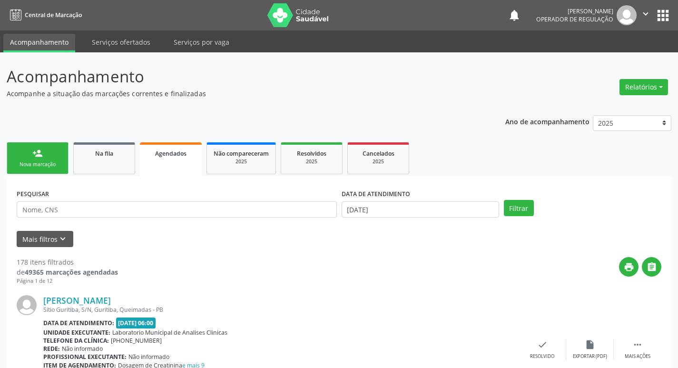
click at [50, 164] on div "Nova marcação" at bounding box center [38, 164] width 48 height 7
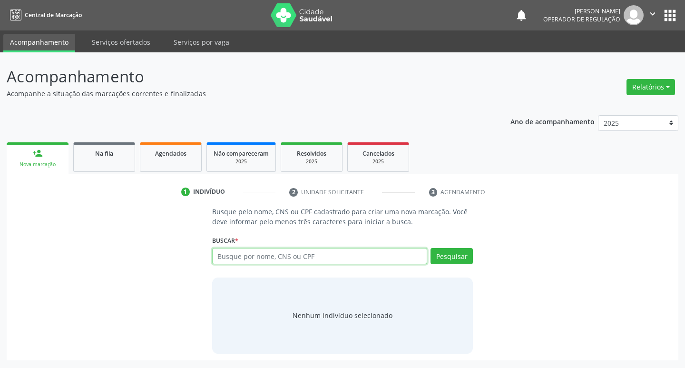
click at [289, 256] on input "text" at bounding box center [319, 256] width 215 height 16
type input "700901917296890"
click at [446, 263] on button "Pesquisar" at bounding box center [452, 256] width 42 height 16
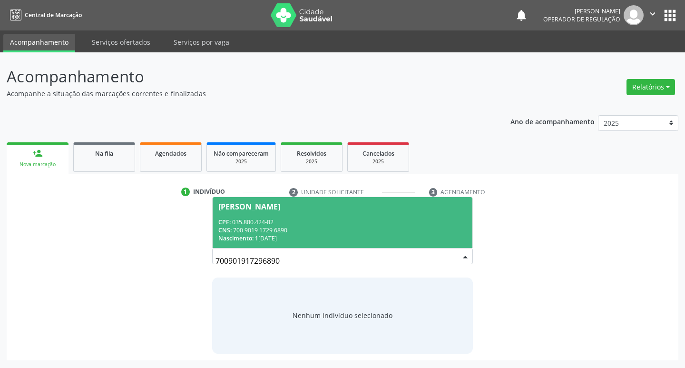
click at [289, 225] on div "CPF: 035.880.424-82" at bounding box center [342, 222] width 249 height 8
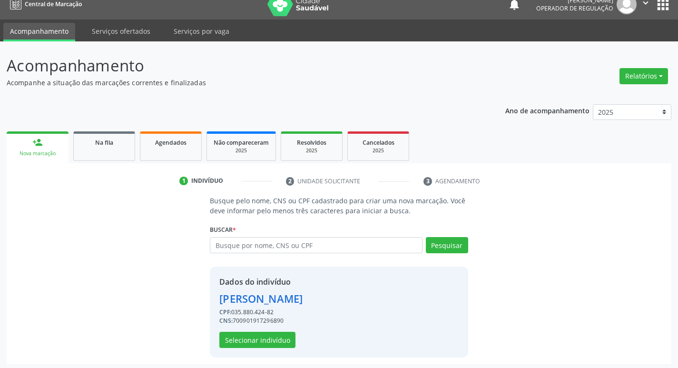
scroll to position [14, 0]
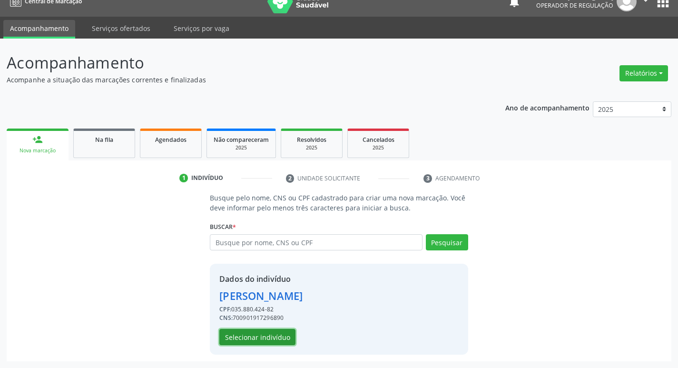
click at [272, 339] on button "Selecionar indivíduo" at bounding box center [257, 337] width 76 height 16
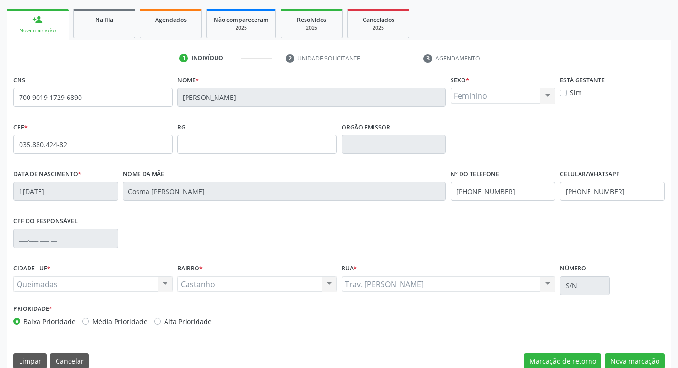
scroll to position [148, 0]
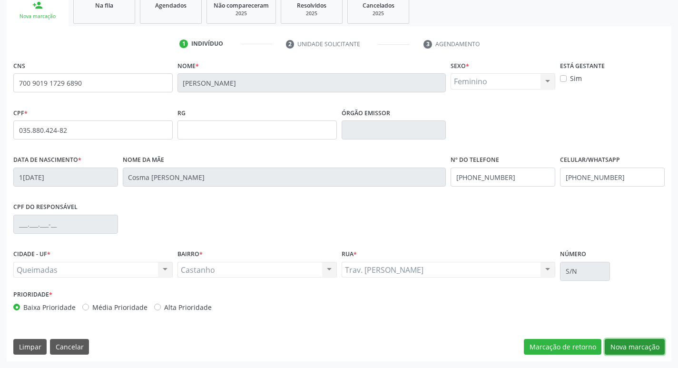
click at [632, 342] on button "Nova marcação" at bounding box center [635, 347] width 60 height 16
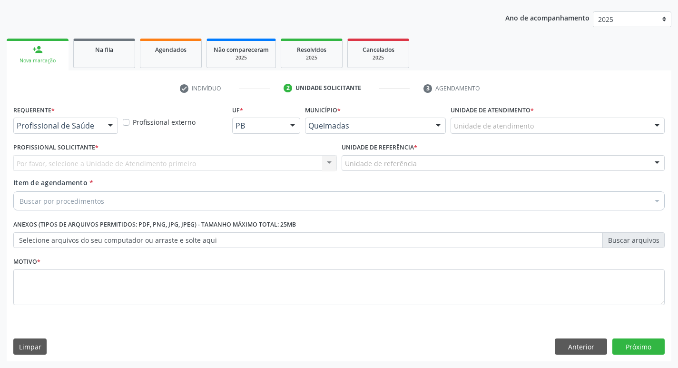
scroll to position [104, 0]
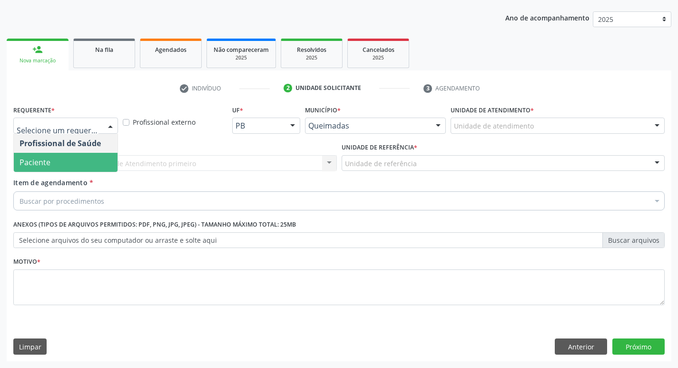
click at [57, 166] on span "Paciente" at bounding box center [66, 162] width 104 height 19
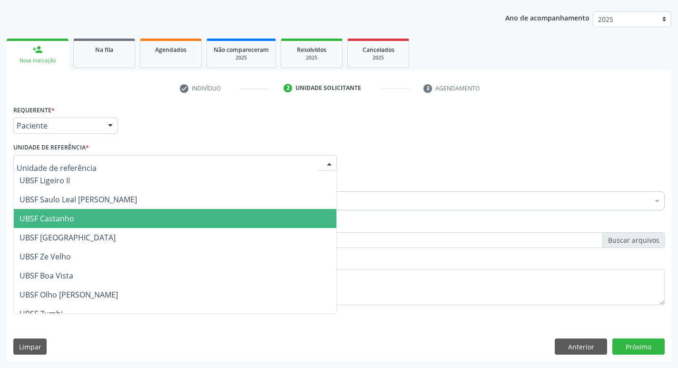
click at [76, 220] on span "UBSF Castanho" at bounding box center [175, 218] width 323 height 19
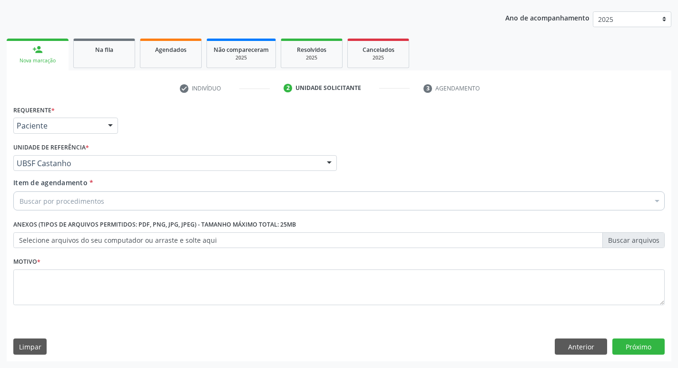
drag, startPoint x: 78, startPoint y: 256, endPoint x: 81, endPoint y: 274, distance: 17.3
click at [78, 257] on div "Motivo *" at bounding box center [338, 280] width 651 height 50
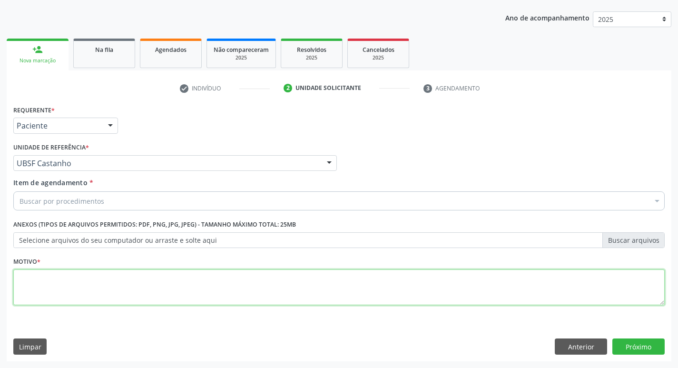
click at [81, 274] on textarea at bounding box center [338, 287] width 651 height 36
type textarea "AVALIACAO"
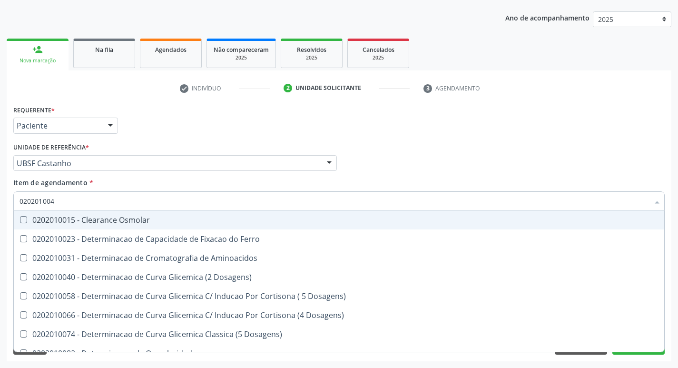
type input "0202010040"
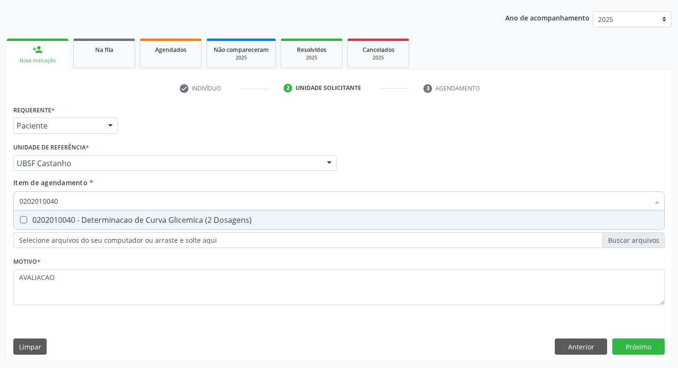
click at [106, 214] on span "0202010040 - Determinacao de Curva Glicemica (2 Dosagens)" at bounding box center [339, 219] width 650 height 19
checkbox Dosagens\) "true"
type input "0"
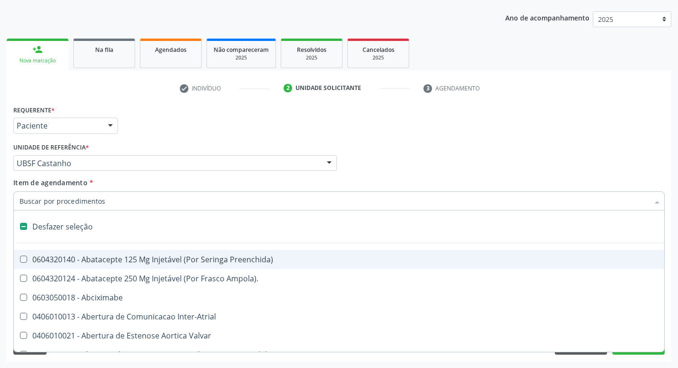
checkbox Preenchida\) "false"
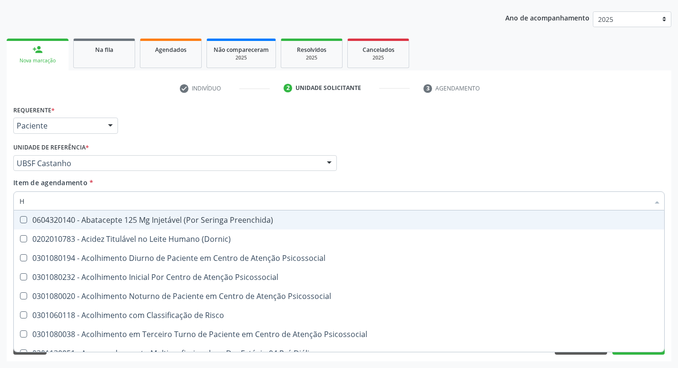
type input "HEMOGR"
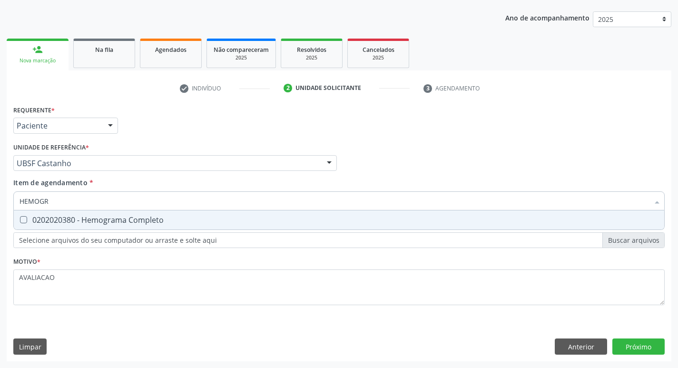
click at [118, 223] on div "0202020380 - Hemograma Completo" at bounding box center [339, 220] width 639 height 8
checkbox Completo "true"
type input "HEMOG"
checkbox Completo "false"
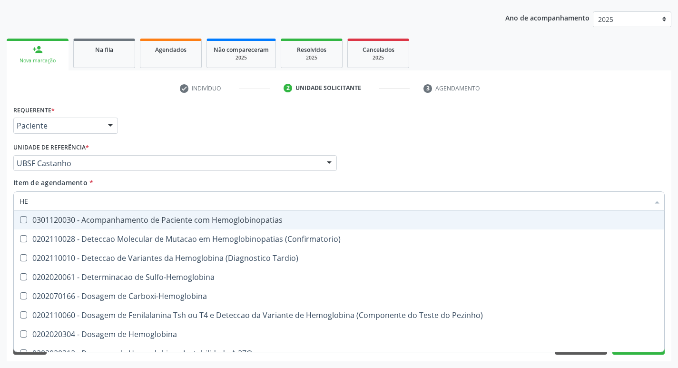
type input "H"
checkbox Completo "false"
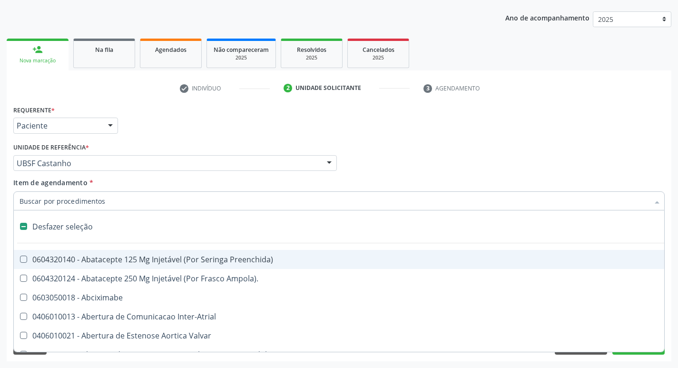
type input "U"
checkbox 67 "true"
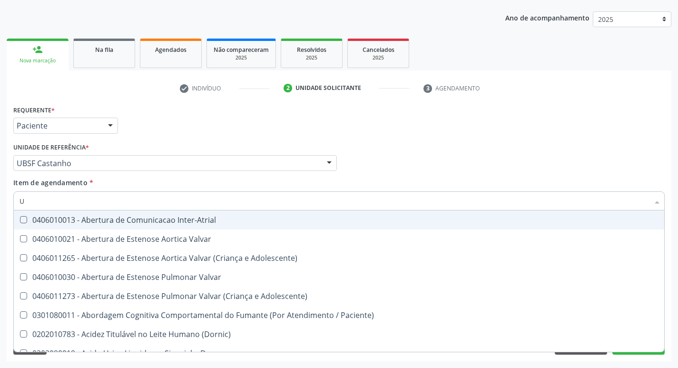
type input "UR"
checkbox C "true"
checkbox Dosagens\) "false"
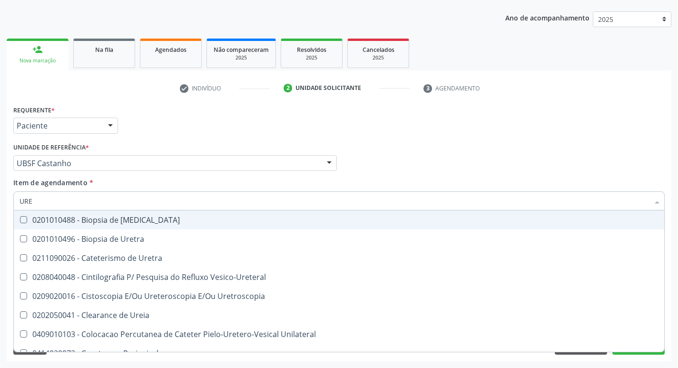
type input "UREI"
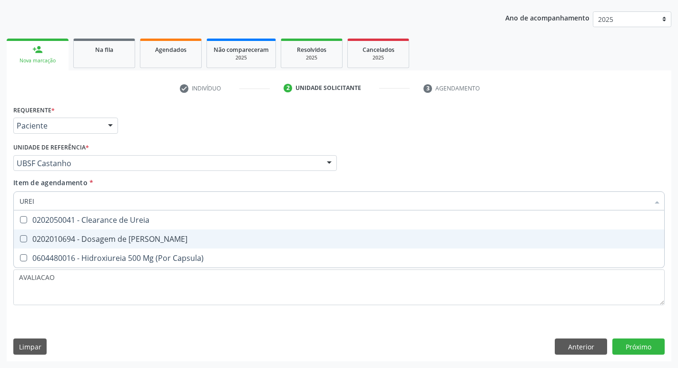
click at [123, 233] on span "0202010694 - Dosagem de [PERSON_NAME]" at bounding box center [339, 238] width 650 height 19
checkbox Ureia "true"
type input "URE"
checkbox Ureia "false"
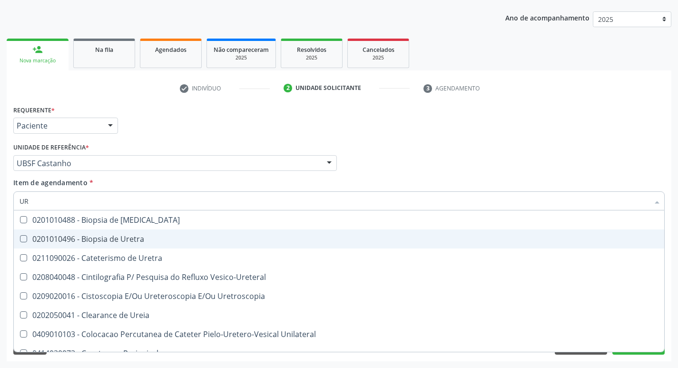
type input "U"
checkbox Ureia "false"
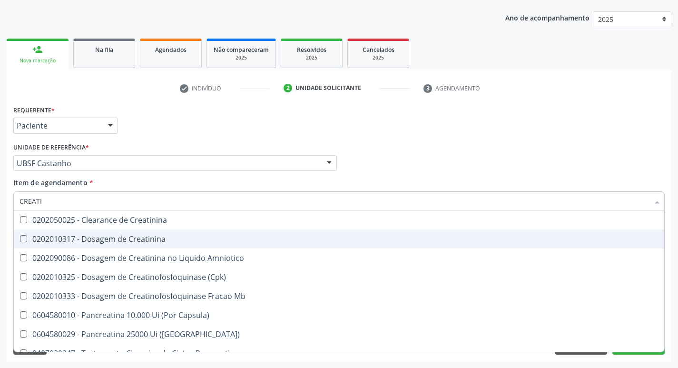
type input "CREATIN"
click at [123, 233] on span "0202010317 - Dosagem de Creatinina" at bounding box center [339, 238] width 650 height 19
checkbox Creatinina "true"
type input "CREAT"
checkbox Creatinina "false"
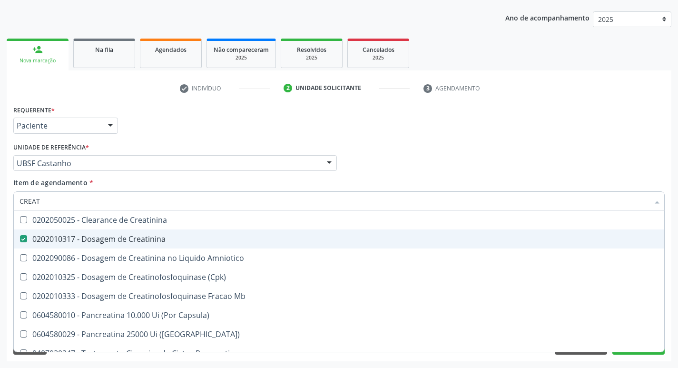
checkbox Amniotico "true"
type input "C"
checkbox Amniotico "false"
checkbox Mb "false"
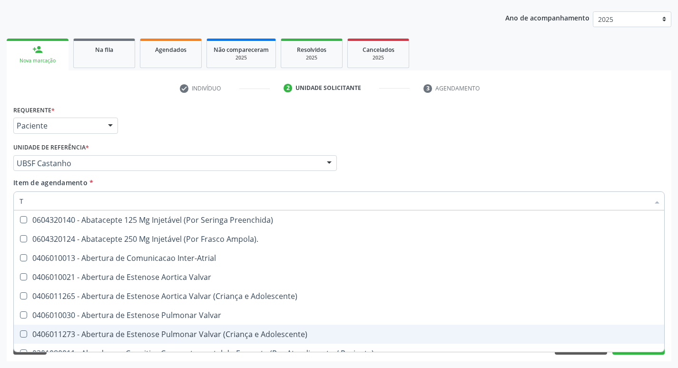
type input "TEMPO DE C"
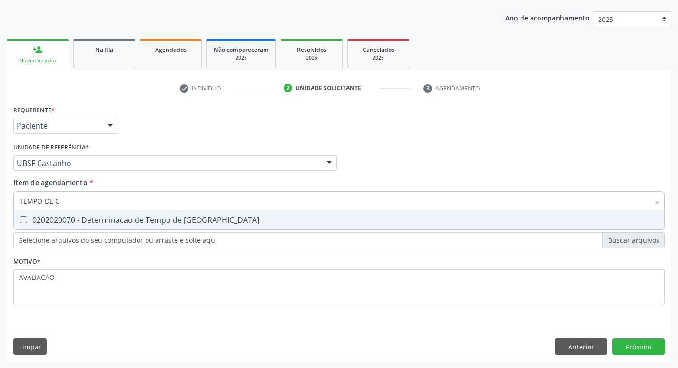
click at [130, 218] on div "0202020070 - Determinacao de Tempo de [GEOGRAPHIC_DATA]" at bounding box center [339, 220] width 639 height 8
checkbox Coagulacao "true"
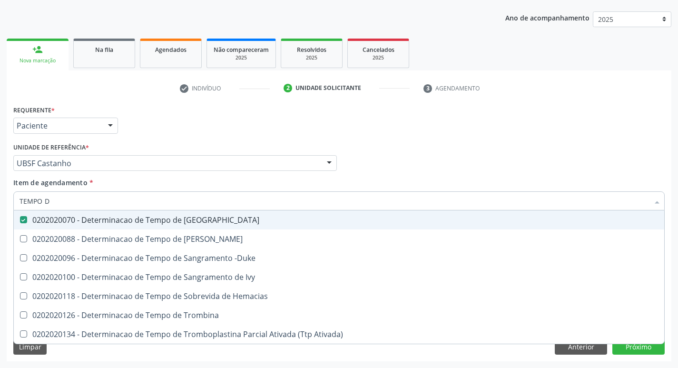
type input "TEMPO"
checkbox Coagulacao "false"
type input "T"
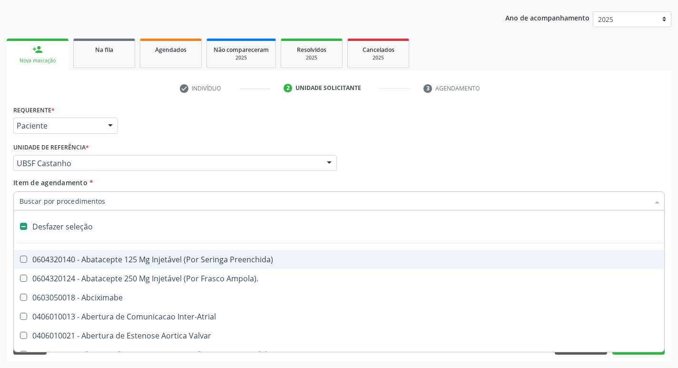
type input "G"
checkbox Campo\) "true"
checkbox Estereotaxica "true"
checkbox Criança "true"
checkbox \(Dacriocintilografia\) "true"
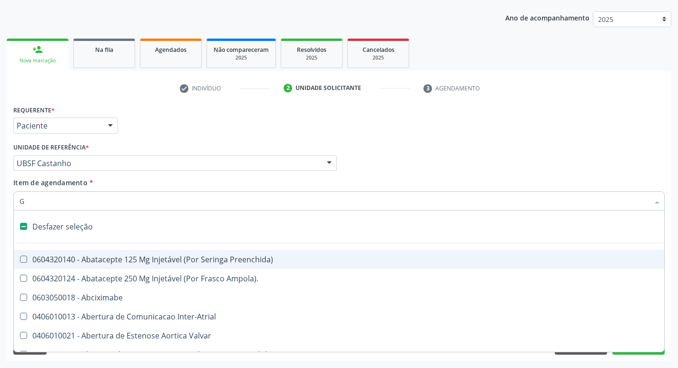
checkbox Persistente "true"
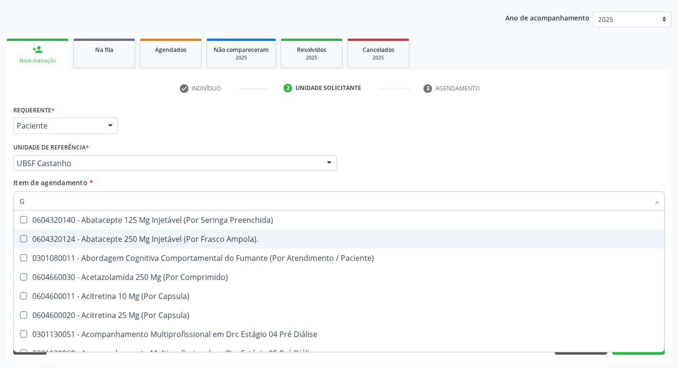
type input "GLICOSE"
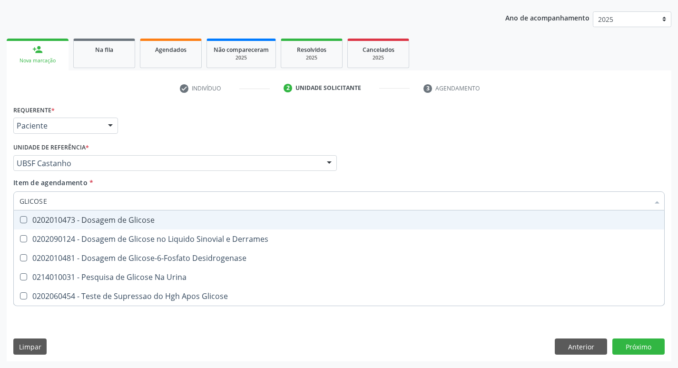
click at [117, 207] on div "GLICOSE Desfazer seleção 0202010473 - Dosagem de Glicose 0202090124 - Dosagem d…" at bounding box center [338, 199] width 651 height 16
click at [116, 225] on span "0202010473 - Dosagem de Glicose" at bounding box center [339, 219] width 650 height 19
checkbox Glicose "true"
type input "GLICOS"
checkbox Glicose "false"
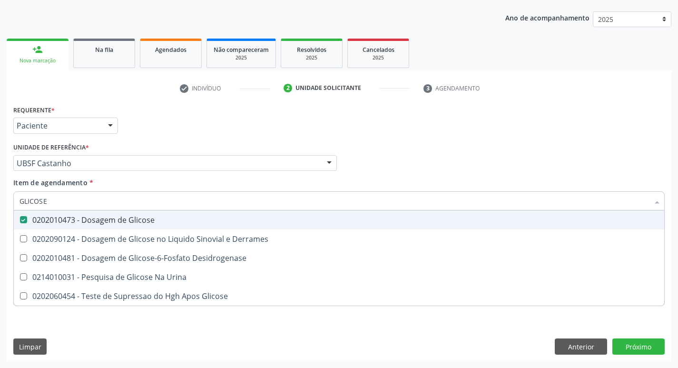
checkbox Derrames "true"
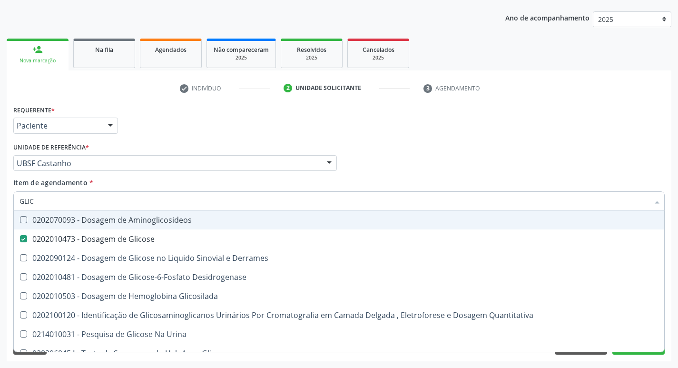
type input "GLI"
checkbox Glicose "false"
checkbox Derrames "false"
checkbox Desidrogenase "false"
checkbox Glicosilada "true"
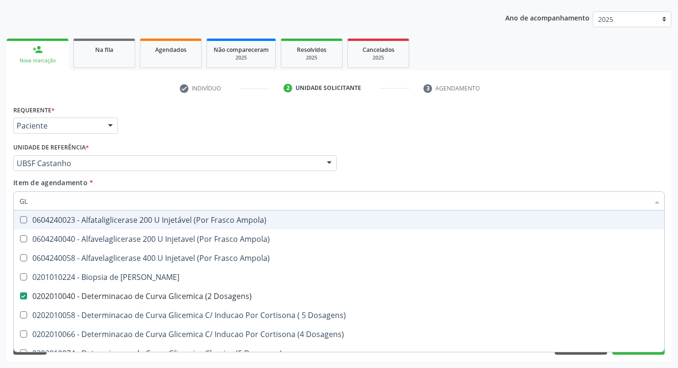
type input "G"
checkbox Dosagens\) "false"
checkbox Glicose "false"
checkbox Triglicerideos "false"
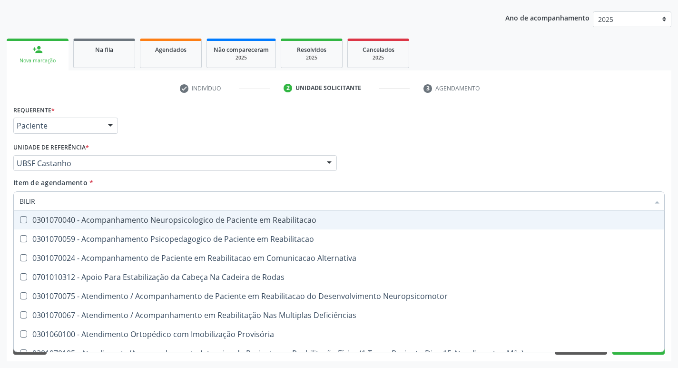
type input "BILIRR"
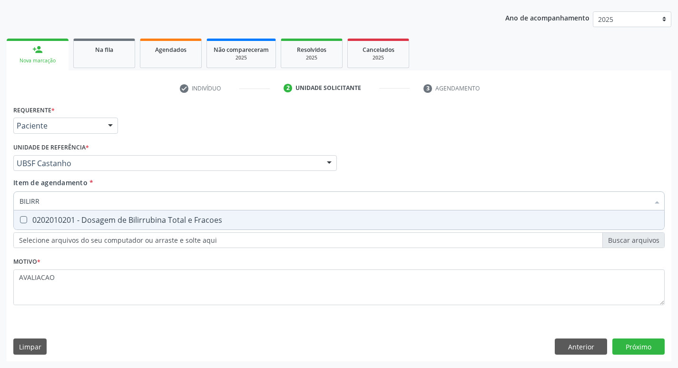
click at [116, 225] on span "0202010201 - Dosagem de Bilirrubina Total e Fracoes" at bounding box center [339, 219] width 650 height 19
checkbox Fracoes "true"
click at [640, 347] on div "Requerente * Paciente Profissional de Saúde Paciente Nenhum resultado encontrad…" at bounding box center [339, 232] width 665 height 258
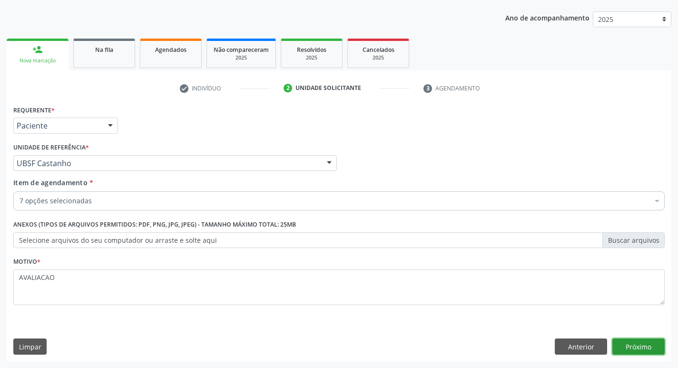
click at [634, 344] on button "Próximo" at bounding box center [638, 346] width 52 height 16
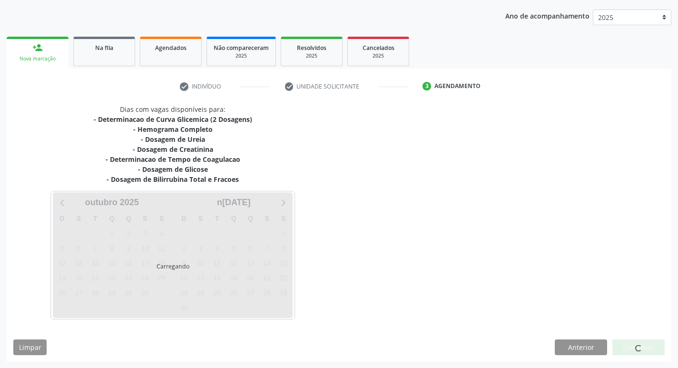
scroll to position [106, 0]
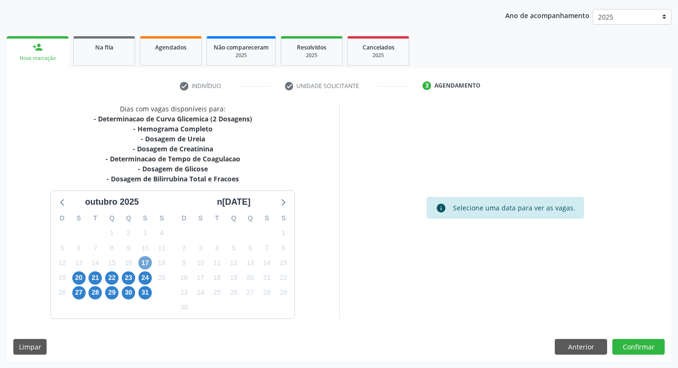
click at [143, 264] on span "17" at bounding box center [144, 262] width 13 height 13
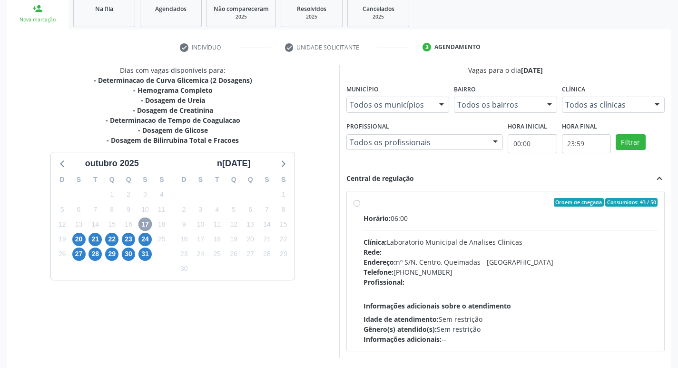
scroll to position [184, 0]
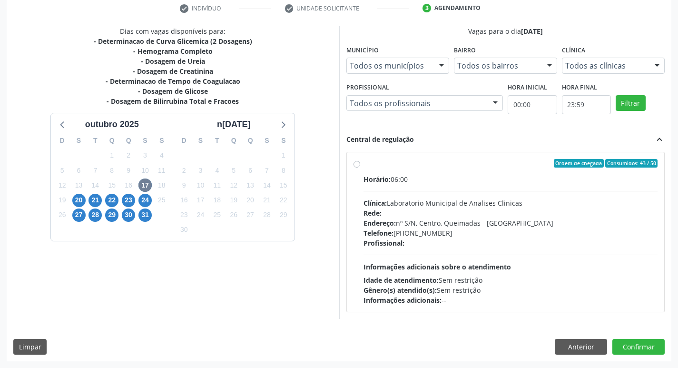
click at [482, 225] on div "Endereço: nº S/N, Centro, Queimadas - PB" at bounding box center [510, 223] width 294 height 10
click at [360, 167] on input "Ordem de chegada Consumidos: 43 / 50 Horário: 06:00 Clínica: Laboratorio Munici…" at bounding box center [356, 163] width 7 height 9
radio input "true"
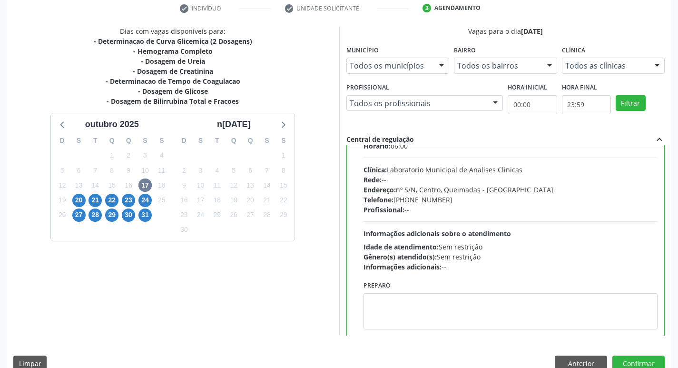
scroll to position [47, 0]
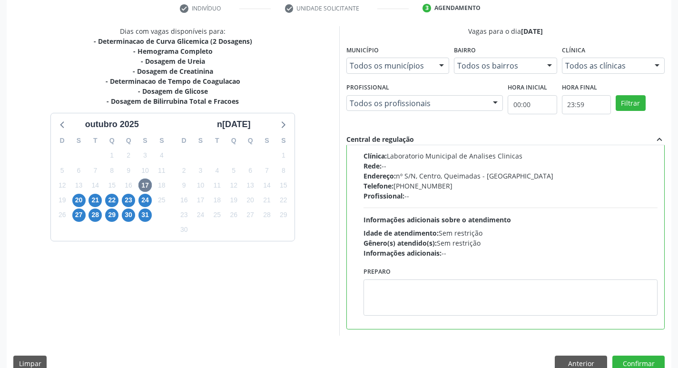
click at [411, 322] on div "Preparo" at bounding box center [510, 293] width 299 height 58
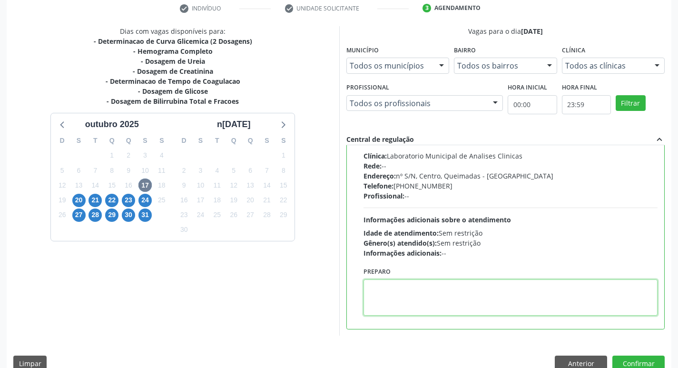
click at [400, 301] on textarea at bounding box center [510, 297] width 294 height 36
paste textarea "IR EM [GEOGRAPHIC_DATA]"
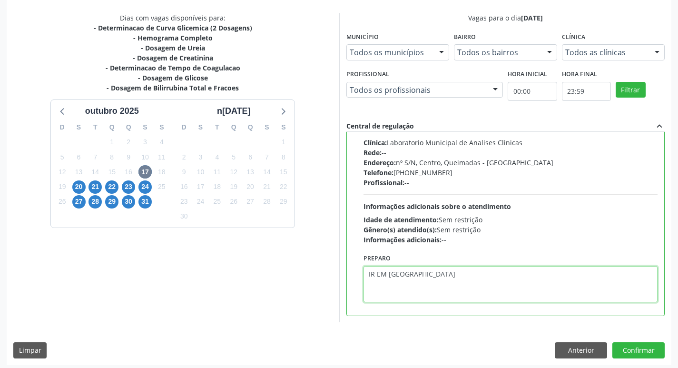
scroll to position [201, 0]
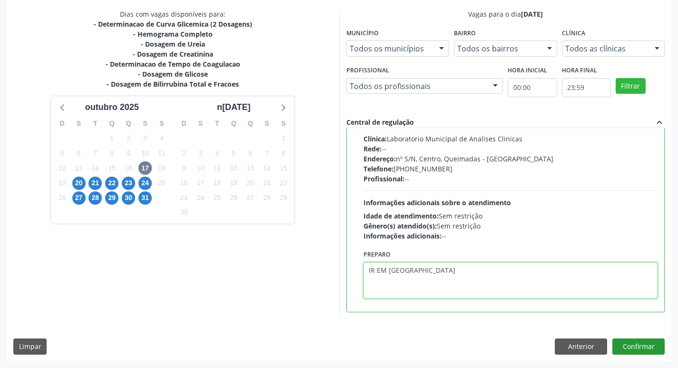
type textarea "IR EM [GEOGRAPHIC_DATA]"
click at [632, 344] on button "Confirmar" at bounding box center [638, 346] width 52 height 16
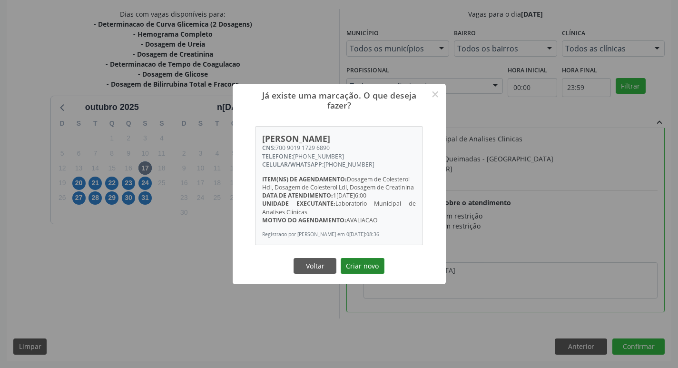
click at [349, 268] on button "Criar novo" at bounding box center [363, 266] width 44 height 16
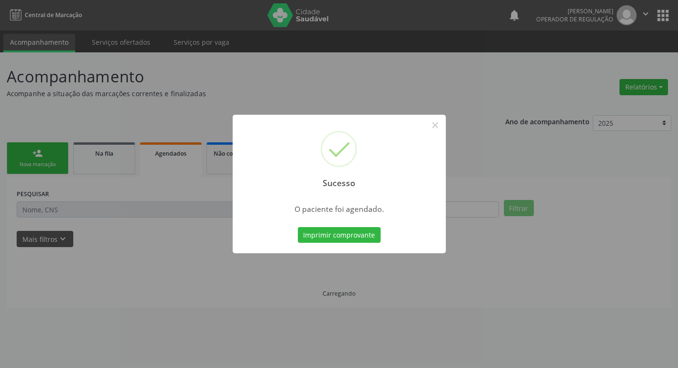
scroll to position [0, 0]
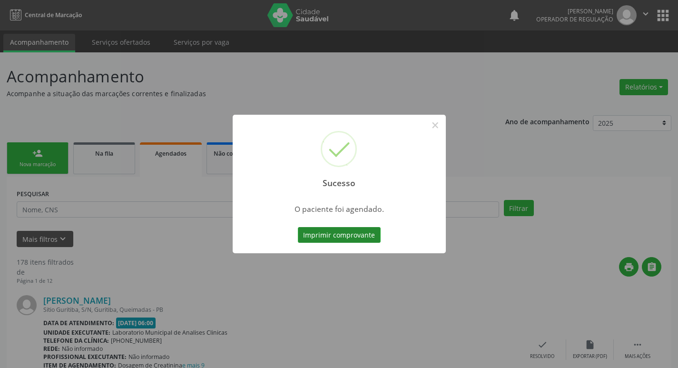
click at [319, 236] on button "Imprimir comprovante" at bounding box center [339, 235] width 83 height 16
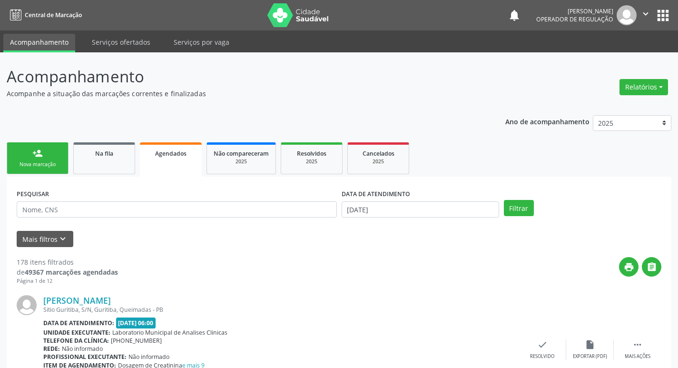
click at [43, 158] on link "person_add Nova marcação" at bounding box center [38, 158] width 62 height 32
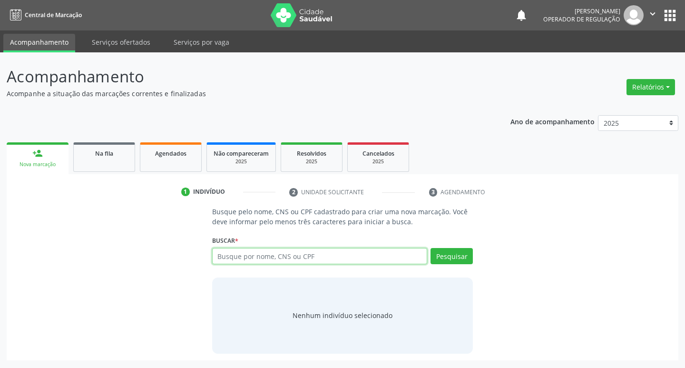
click at [260, 260] on input "text" at bounding box center [319, 256] width 215 height 16
type input "706201555699164"
click at [462, 262] on button "Pesquisar" at bounding box center [452, 256] width 42 height 16
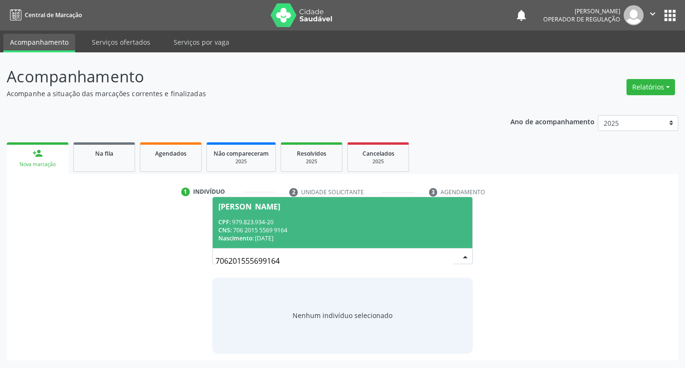
click at [290, 221] on div "CPF: 979.823.934-20" at bounding box center [342, 222] width 249 height 8
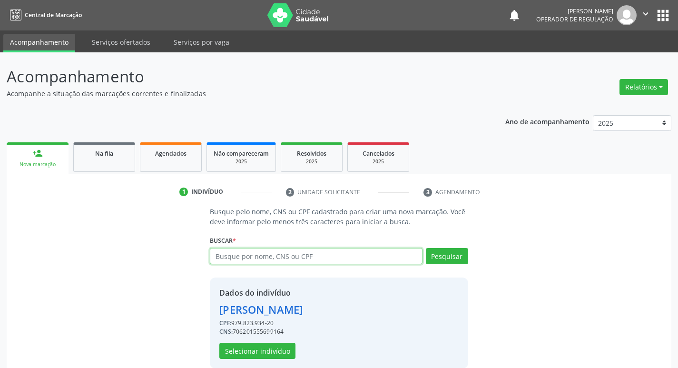
click at [270, 251] on input "text" at bounding box center [316, 256] width 212 height 16
click at [238, 356] on button "Selecionar indivíduo" at bounding box center [257, 351] width 76 height 16
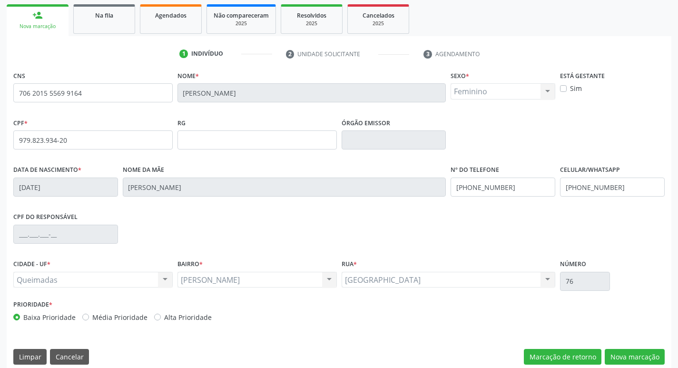
scroll to position [148, 0]
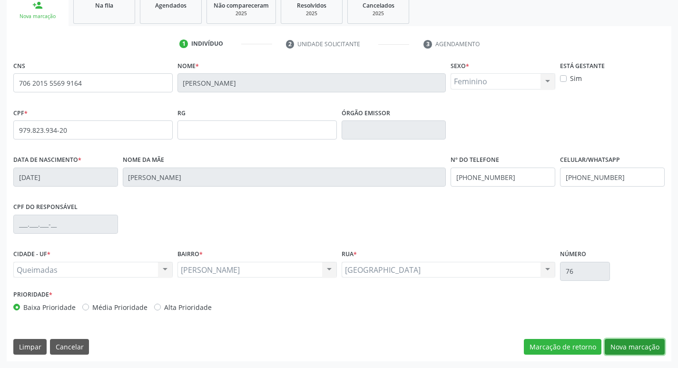
click at [643, 342] on button "Nova marcação" at bounding box center [635, 347] width 60 height 16
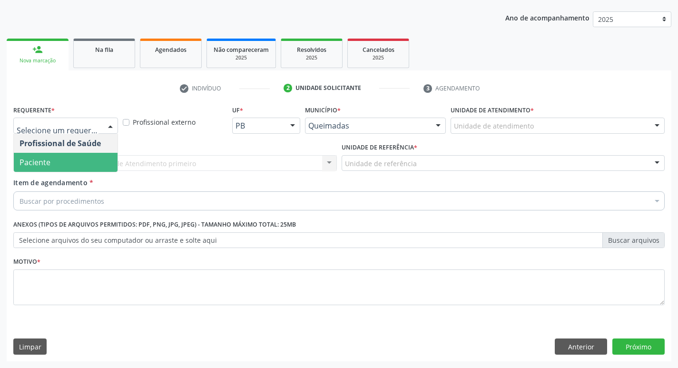
click at [40, 166] on span "Paciente" at bounding box center [35, 162] width 31 height 10
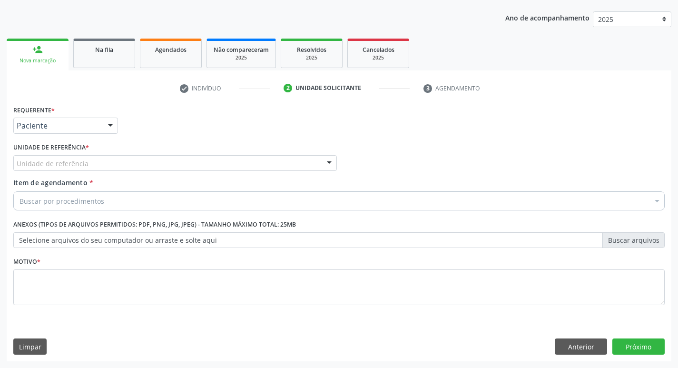
click at [68, 170] on div "Unidade de referência" at bounding box center [174, 163] width 323 height 16
click at [425, 155] on div "Profissional Solicitante Por favor, selecione a Unidade de Atendimento primeiro…" at bounding box center [339, 158] width 656 height 37
click at [575, 341] on button "Anterior" at bounding box center [581, 346] width 52 height 16
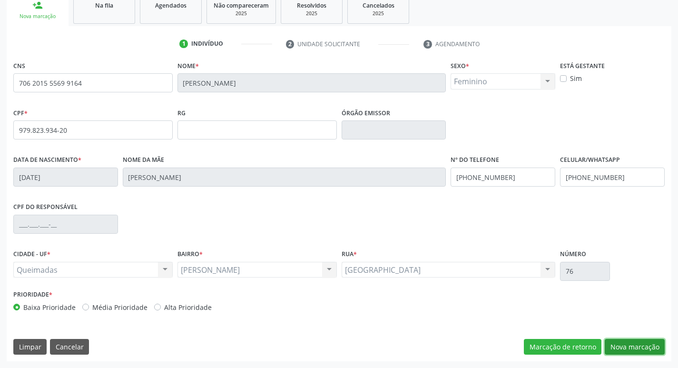
click at [630, 345] on button "Nova marcação" at bounding box center [635, 347] width 60 height 16
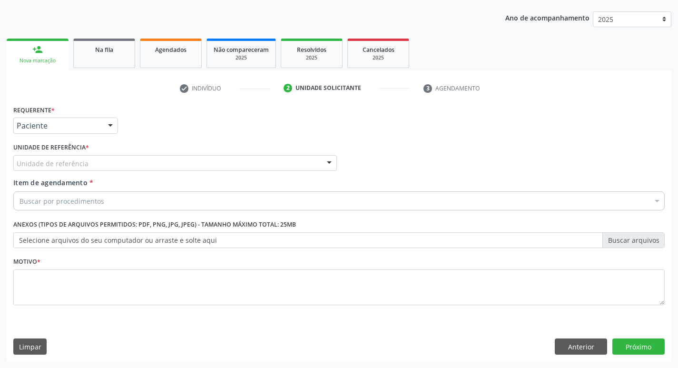
click at [62, 171] on div "Unidade de referência * Unidade de referência UBSF Ligeiro II UBSF Saulo Leal E…" at bounding box center [175, 158] width 328 height 37
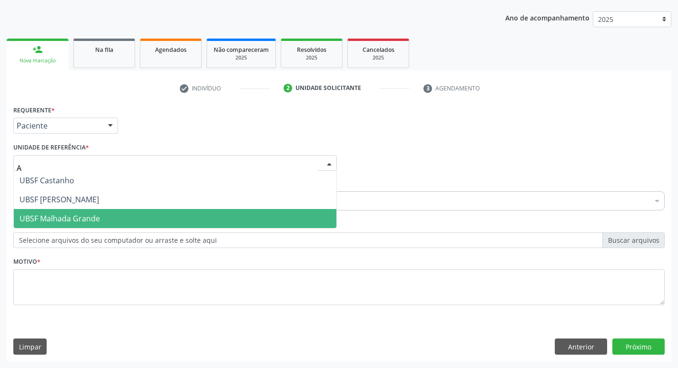
type input "AN"
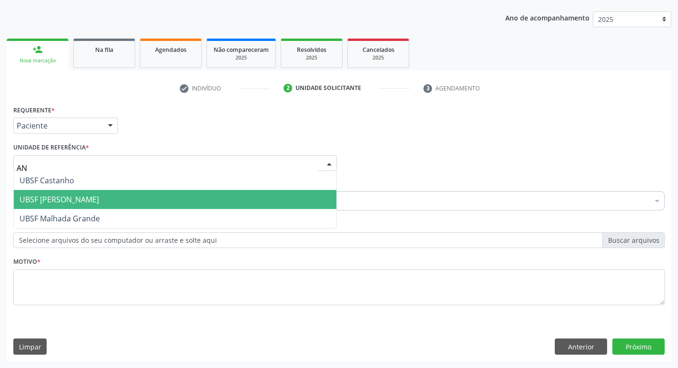
click at [92, 199] on span "UBSF [PERSON_NAME]" at bounding box center [59, 199] width 79 height 10
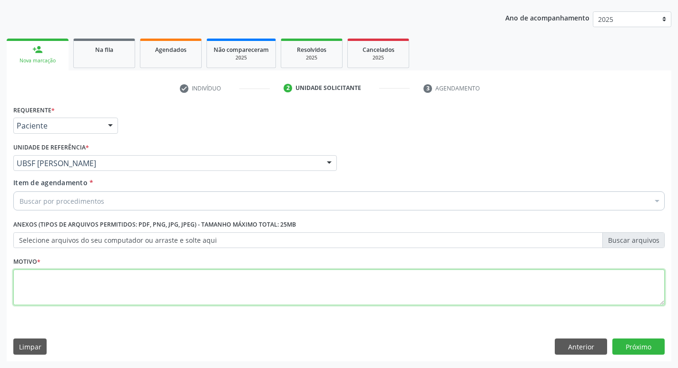
click at [97, 272] on textarea at bounding box center [338, 287] width 651 height 36
type textarea "AVALIACAO"
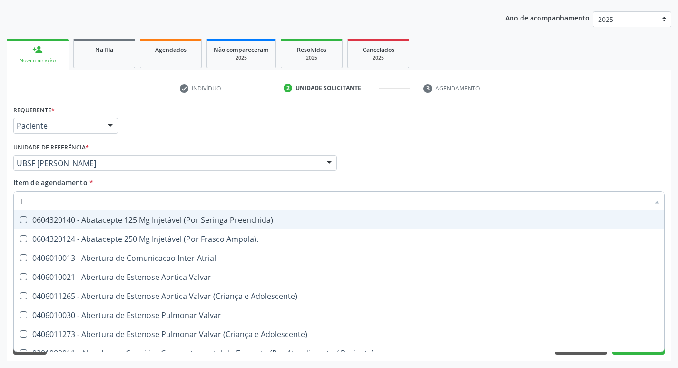
type input "TG"
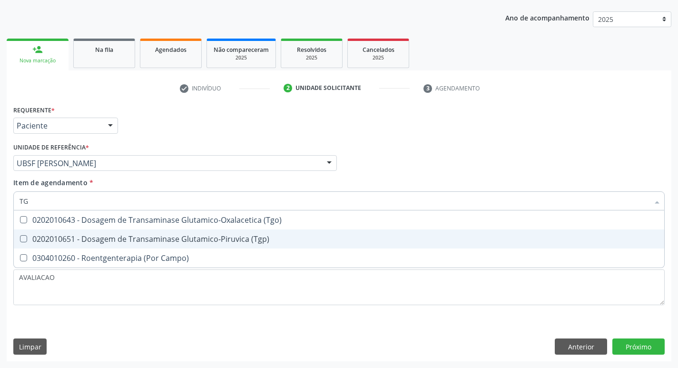
click at [97, 229] on span "0202010643 - Dosagem de Transaminase Glutamico-Oxalacetica (Tgo)" at bounding box center [339, 219] width 650 height 19
checkbox \(Tgo\) "true"
click at [99, 235] on div "0202010651 - Dosagem de Transaminase Glutamico-Piruvica (Tgp)" at bounding box center [339, 239] width 639 height 8
checkbox \(Tgp\) "true"
type input "T"
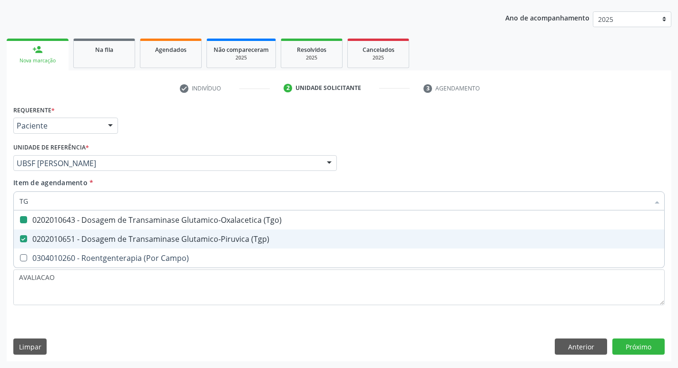
checkbox \(Tgo\) "false"
checkbox \(Tgp\) "false"
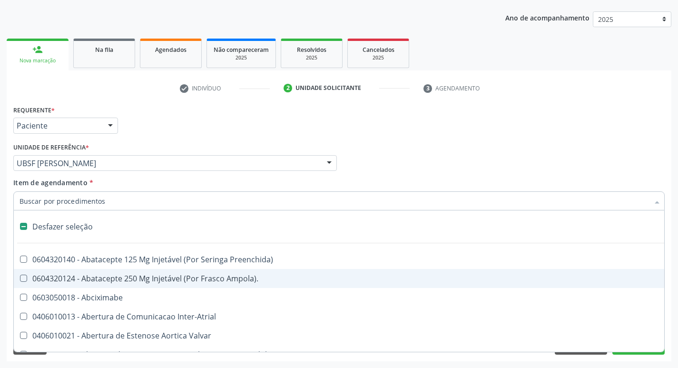
type input "G"
checkbox Quantitativa\) "true"
checkbox Esforco "true"
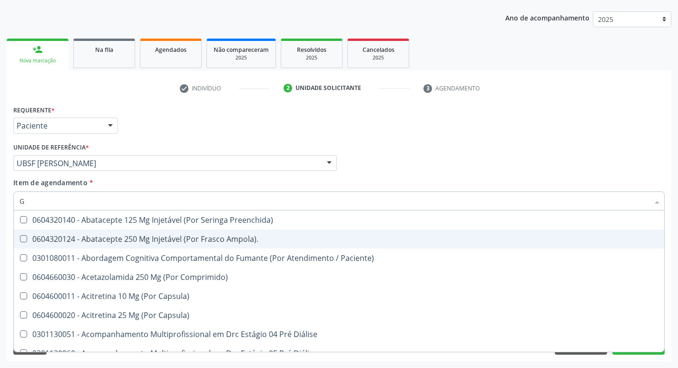
type input "GA"
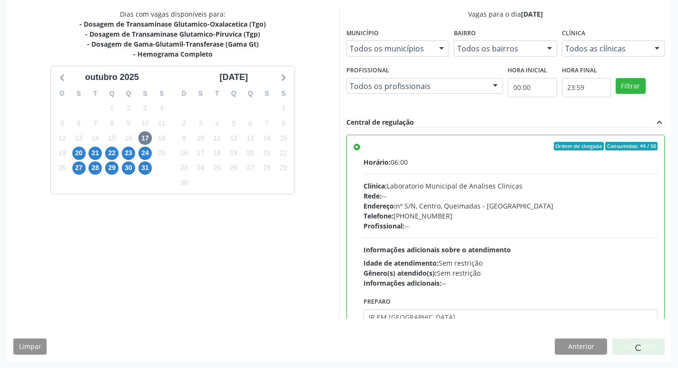
scroll to position [47, 0]
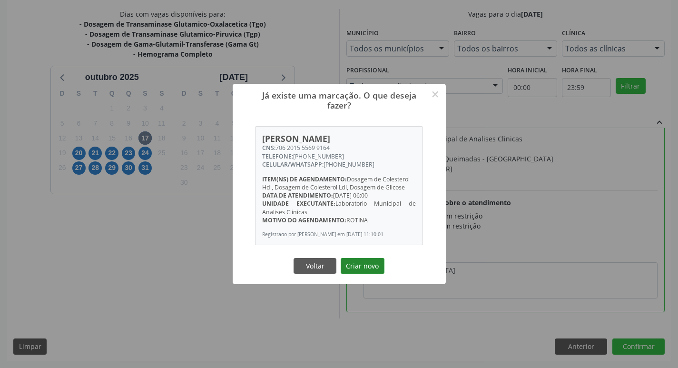
click at [365, 265] on button "Criar novo" at bounding box center [363, 266] width 44 height 16
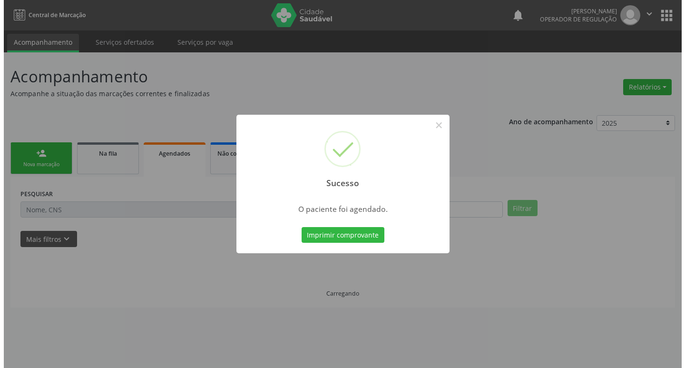
scroll to position [0, 0]
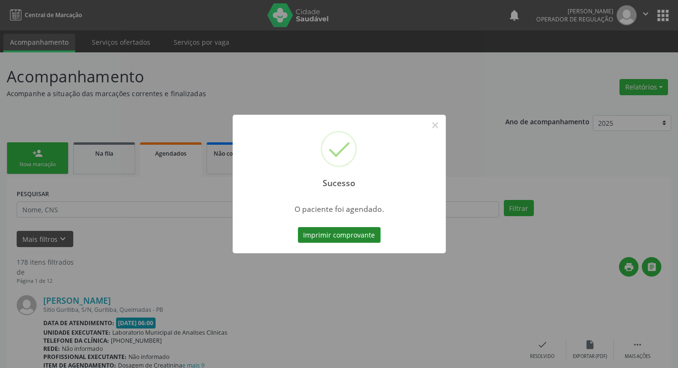
click at [341, 228] on button "Imprimir comprovante" at bounding box center [339, 235] width 83 height 16
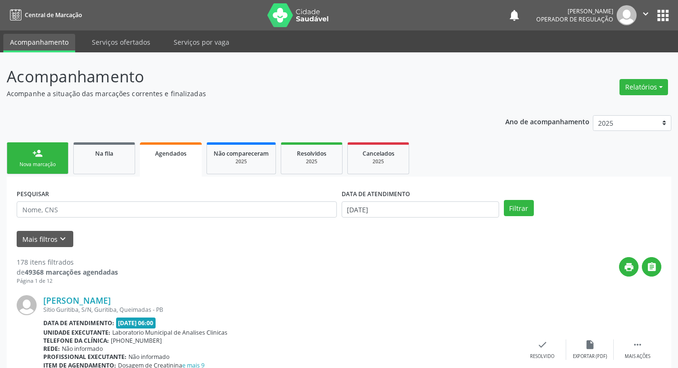
click at [55, 167] on div "Nova marcação" at bounding box center [38, 164] width 48 height 7
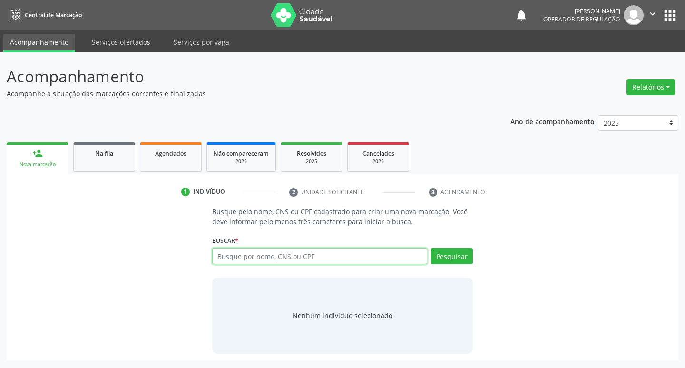
click at [227, 256] on input "text" at bounding box center [319, 256] width 215 height 16
click at [665, 7] on button "apps" at bounding box center [670, 15] width 17 height 17
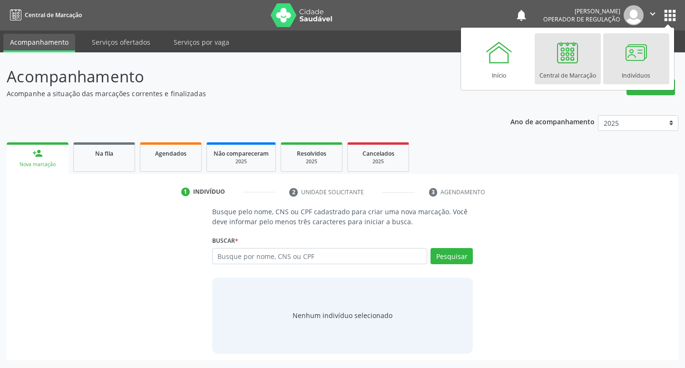
click at [638, 62] on div at bounding box center [636, 52] width 29 height 29
